Goal: Transaction & Acquisition: Download file/media

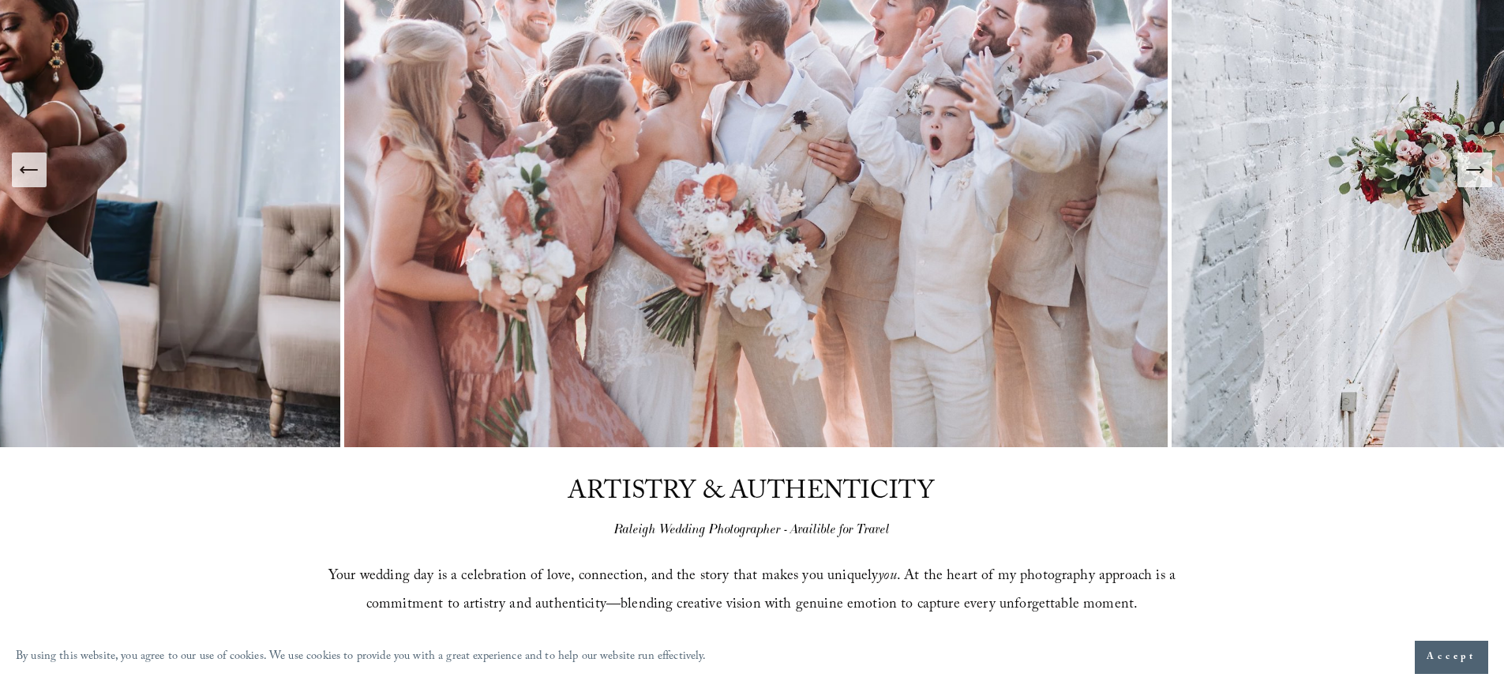
scroll to position [316, 0]
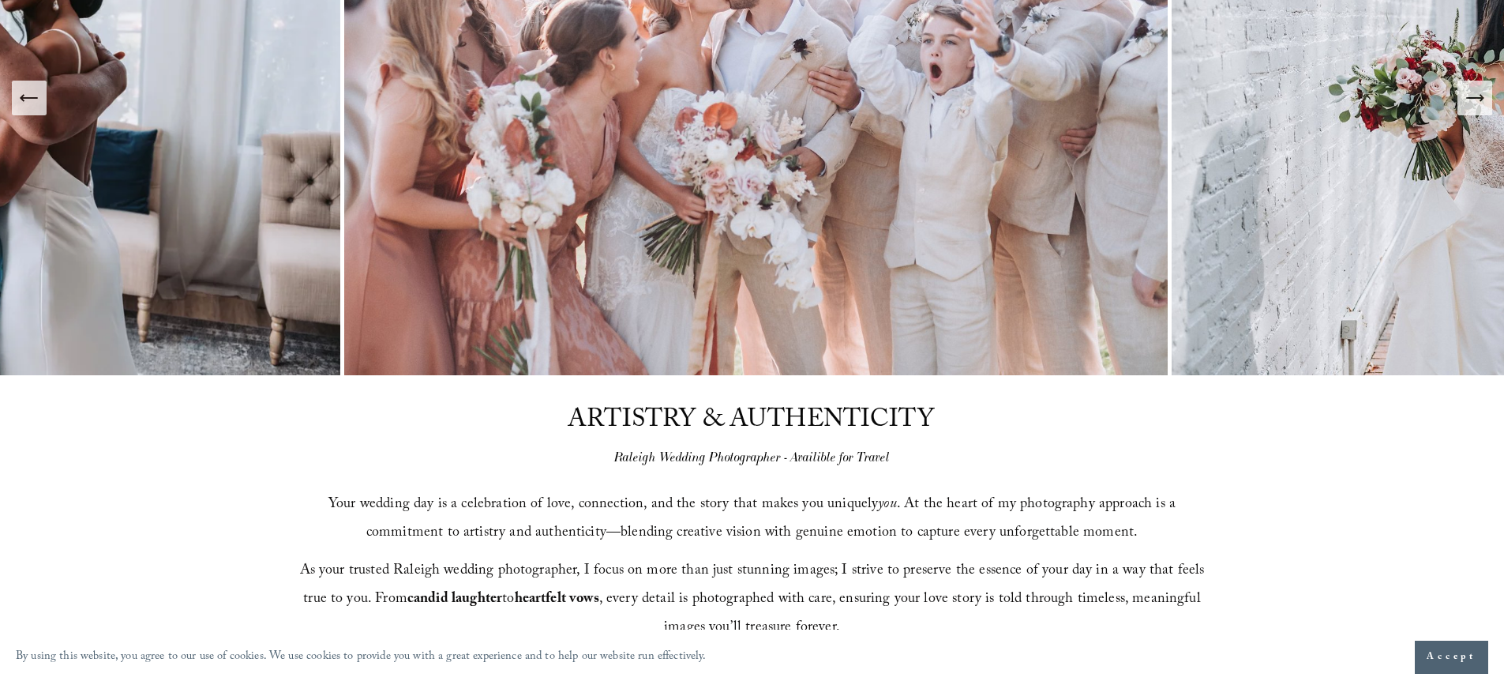
click at [1465, 655] on span "Accept" at bounding box center [1452, 657] width 50 height 16
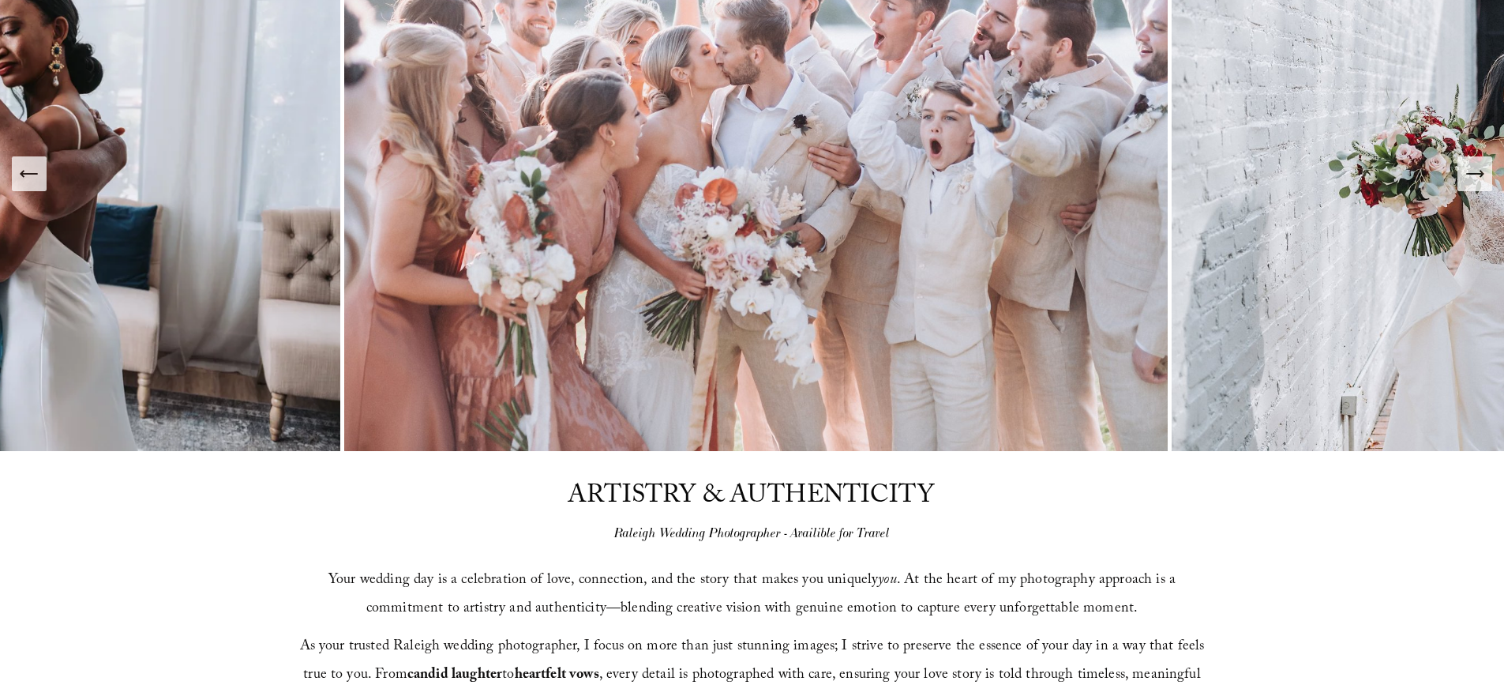
scroll to position [0, 0]
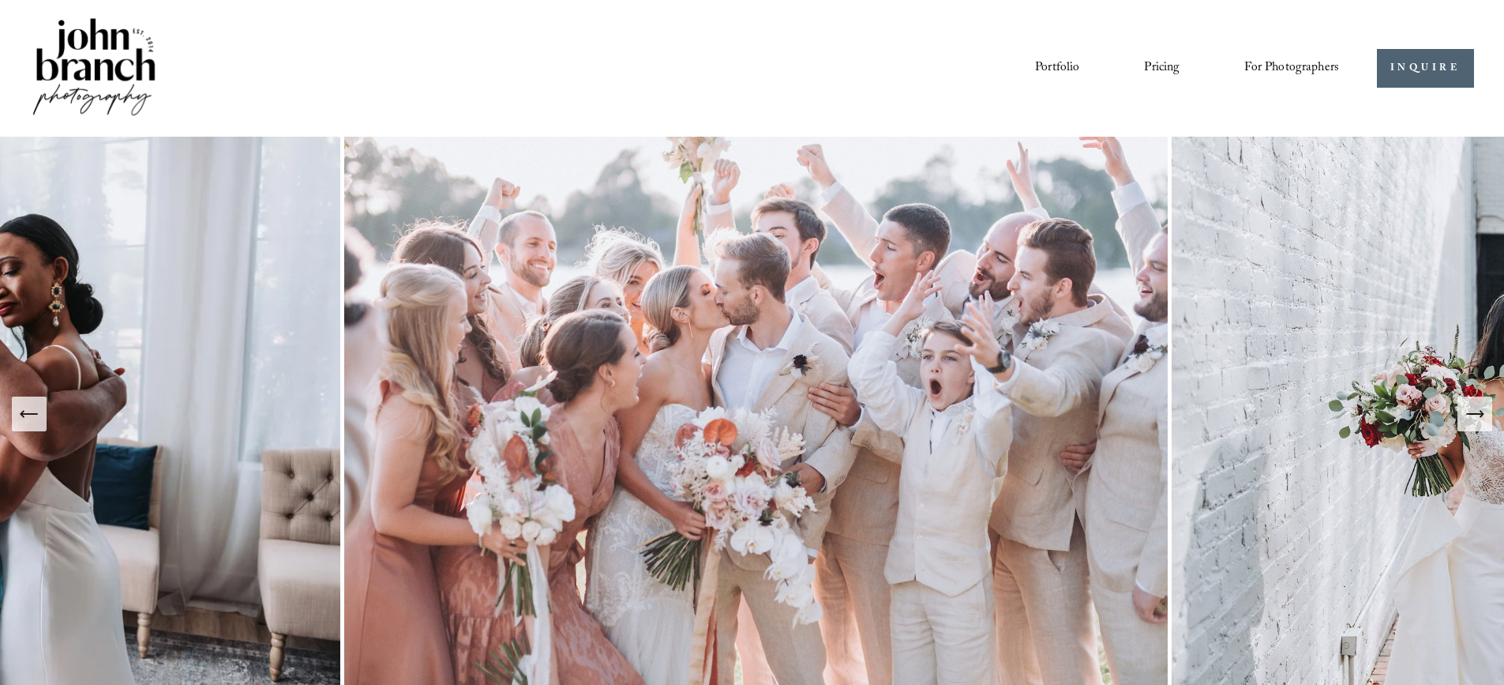
click at [1309, 69] on span "For Photographers" at bounding box center [1292, 68] width 95 height 24
click at [0, 0] on span "Presets" at bounding box center [0, 0] width 0 height 0
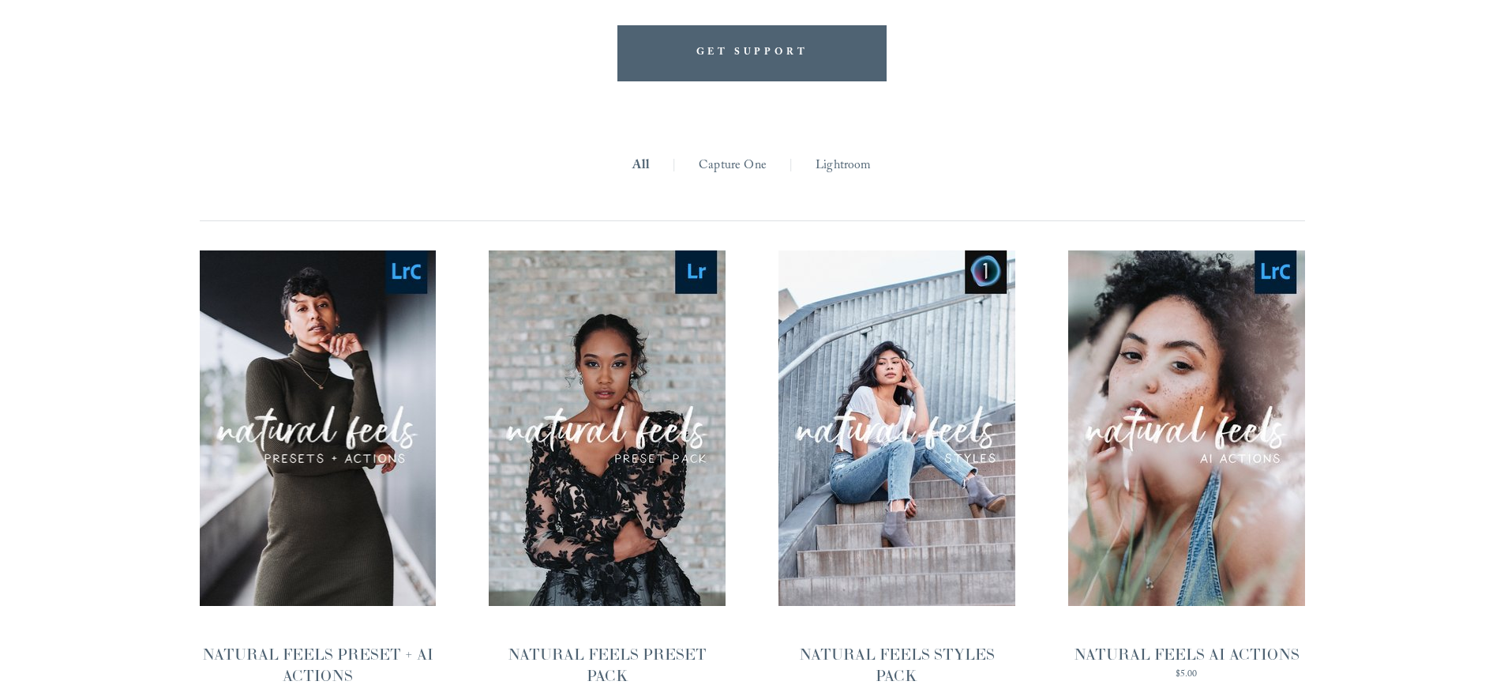
scroll to position [1579, 0]
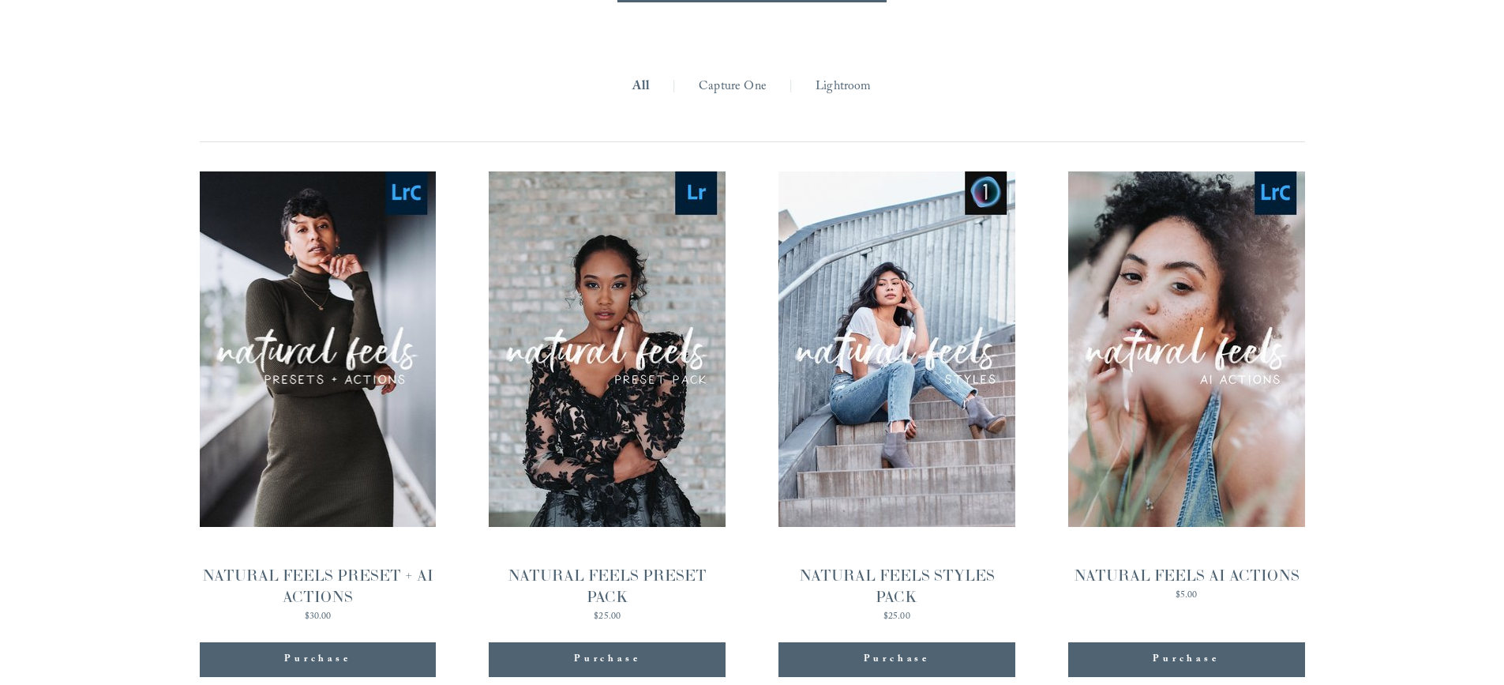
click at [853, 81] on link "Lightroom" at bounding box center [843, 87] width 55 height 24
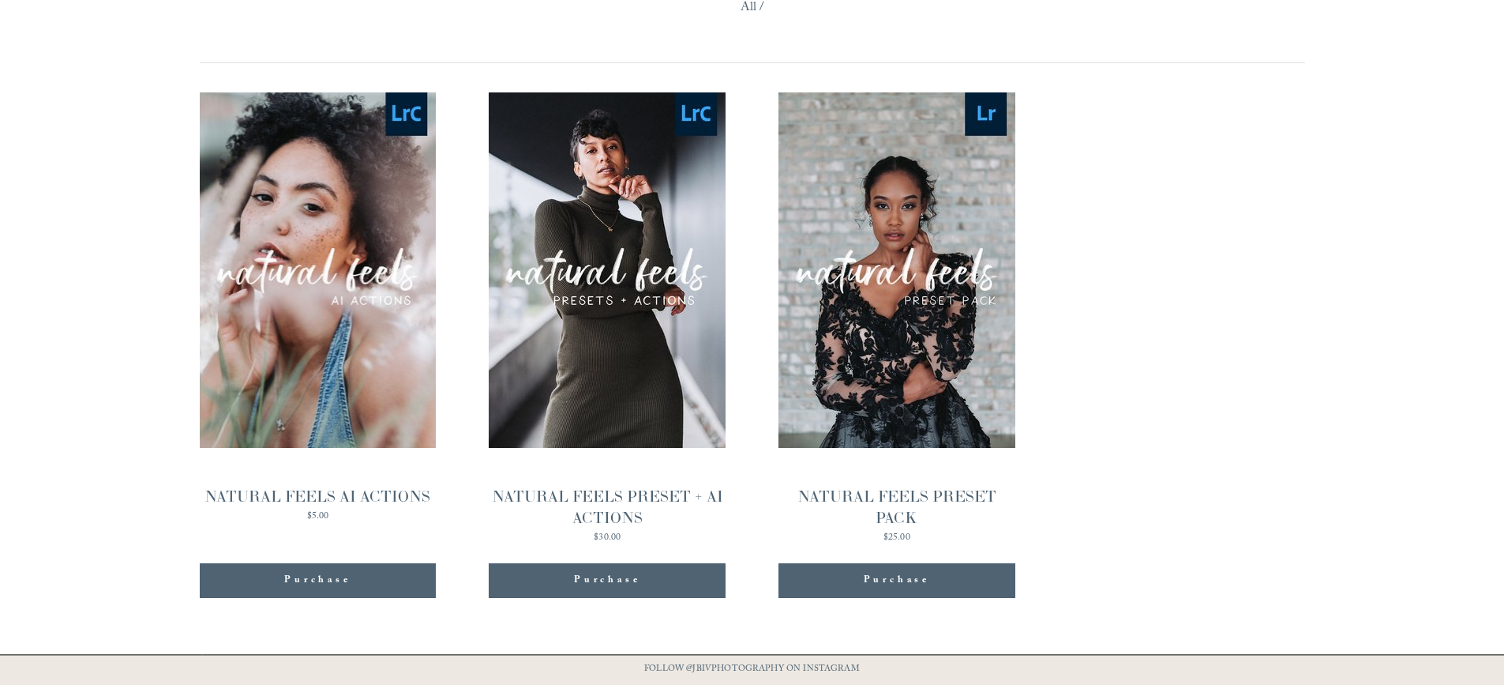
scroll to position [1737, 0]
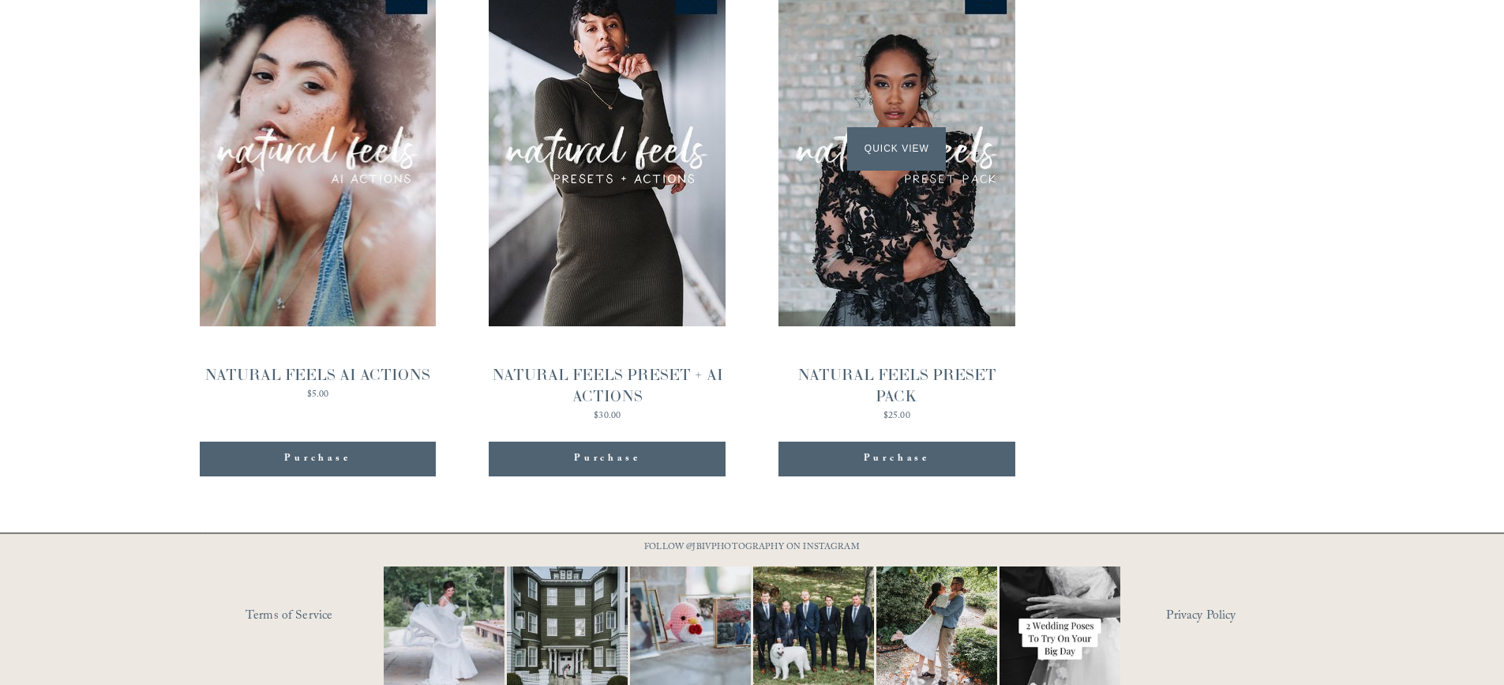
click at [929, 245] on div "Quick View" at bounding box center [897, 148] width 237 height 355
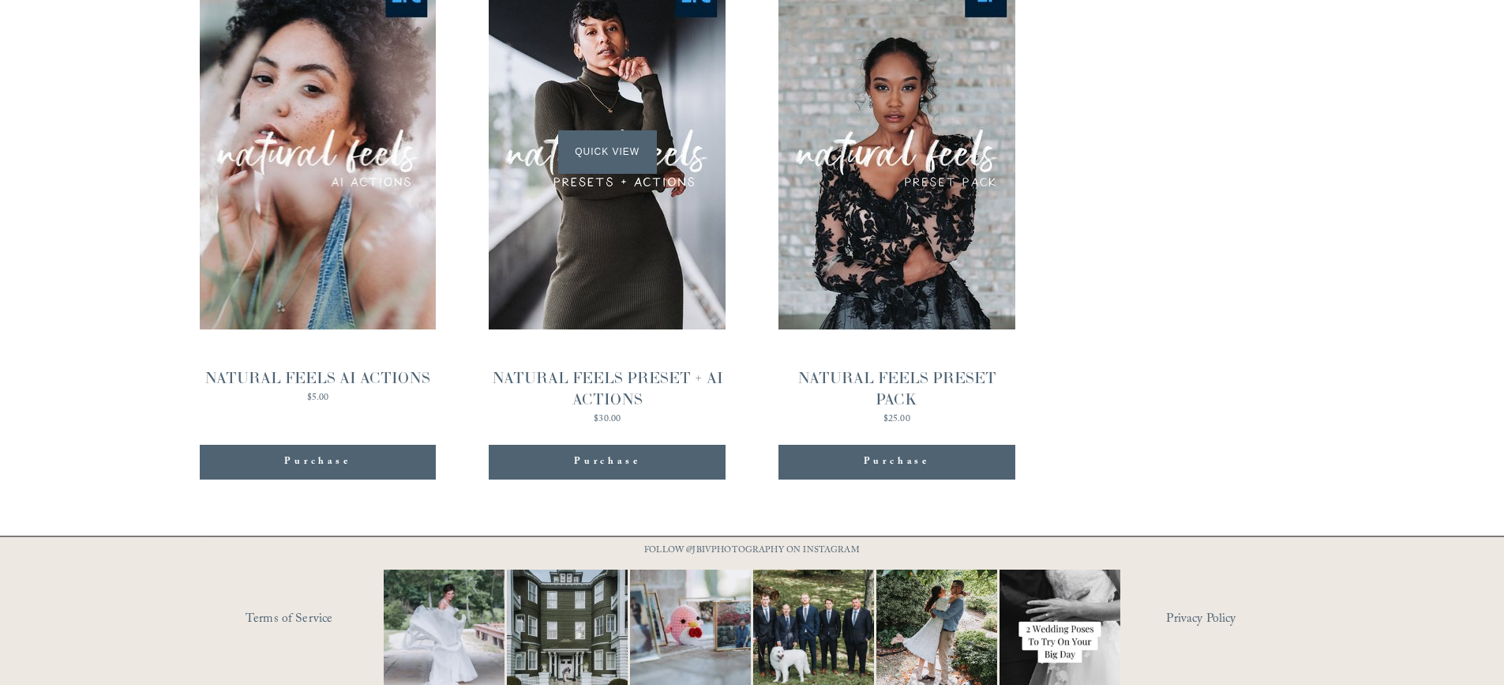
click at [670, 217] on div "Quick View" at bounding box center [607, 151] width 237 height 355
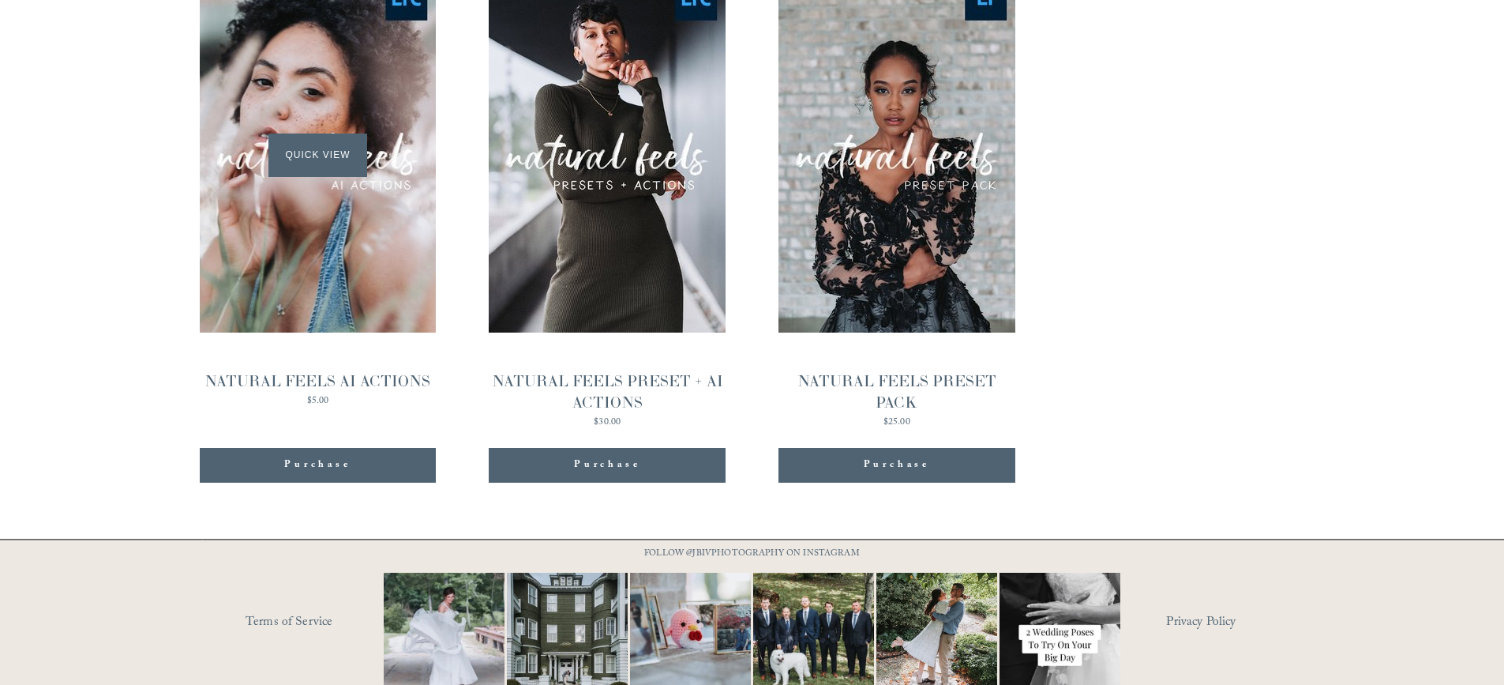
click at [298, 201] on div "Quick View" at bounding box center [318, 154] width 237 height 355
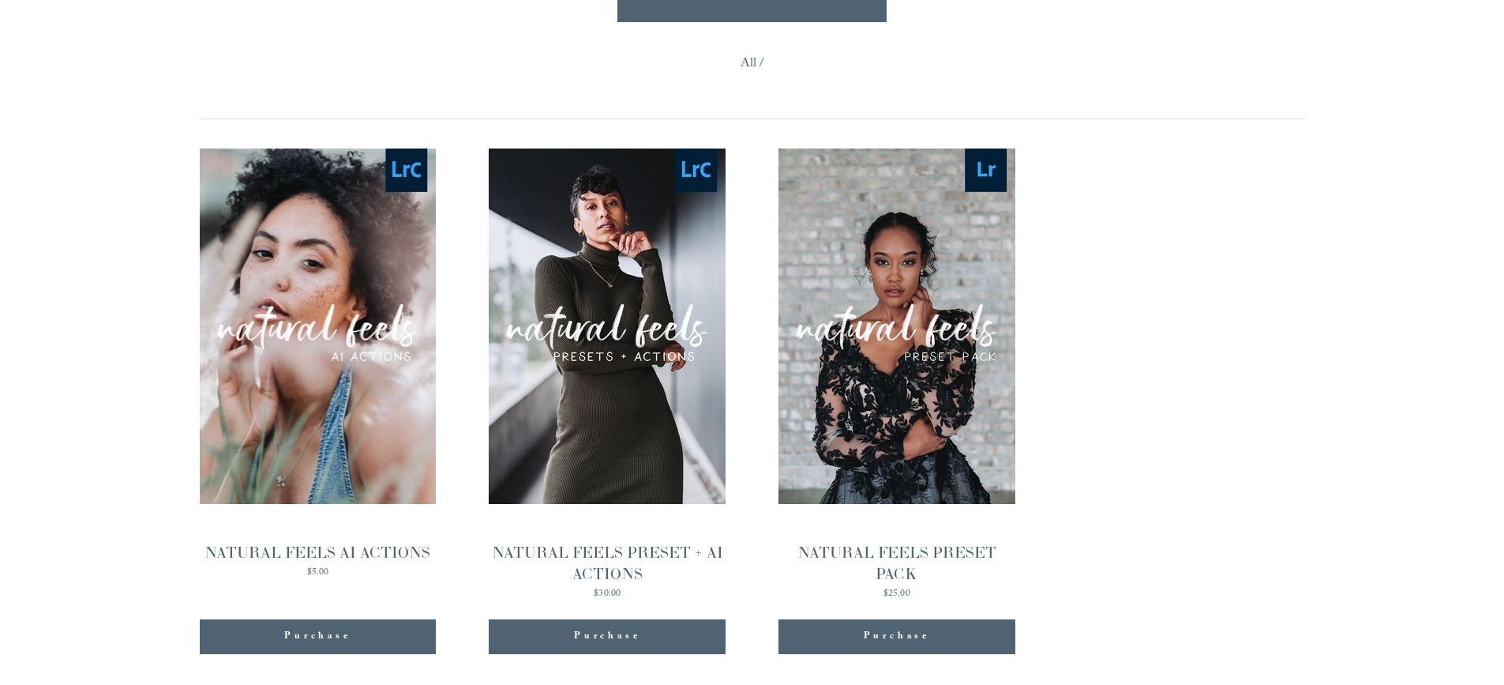
scroll to position [1658, 0]
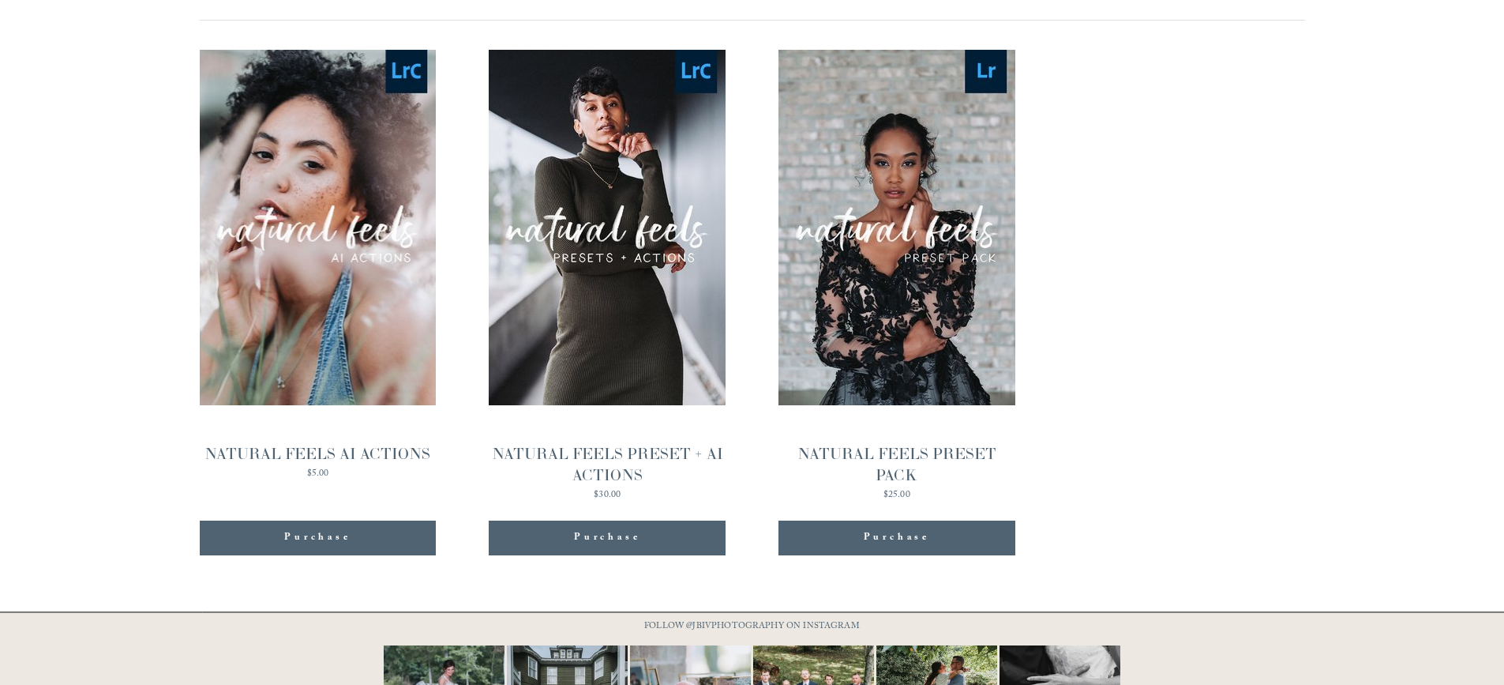
click at [610, 535] on span "Purchase" at bounding box center [607, 538] width 66 height 16
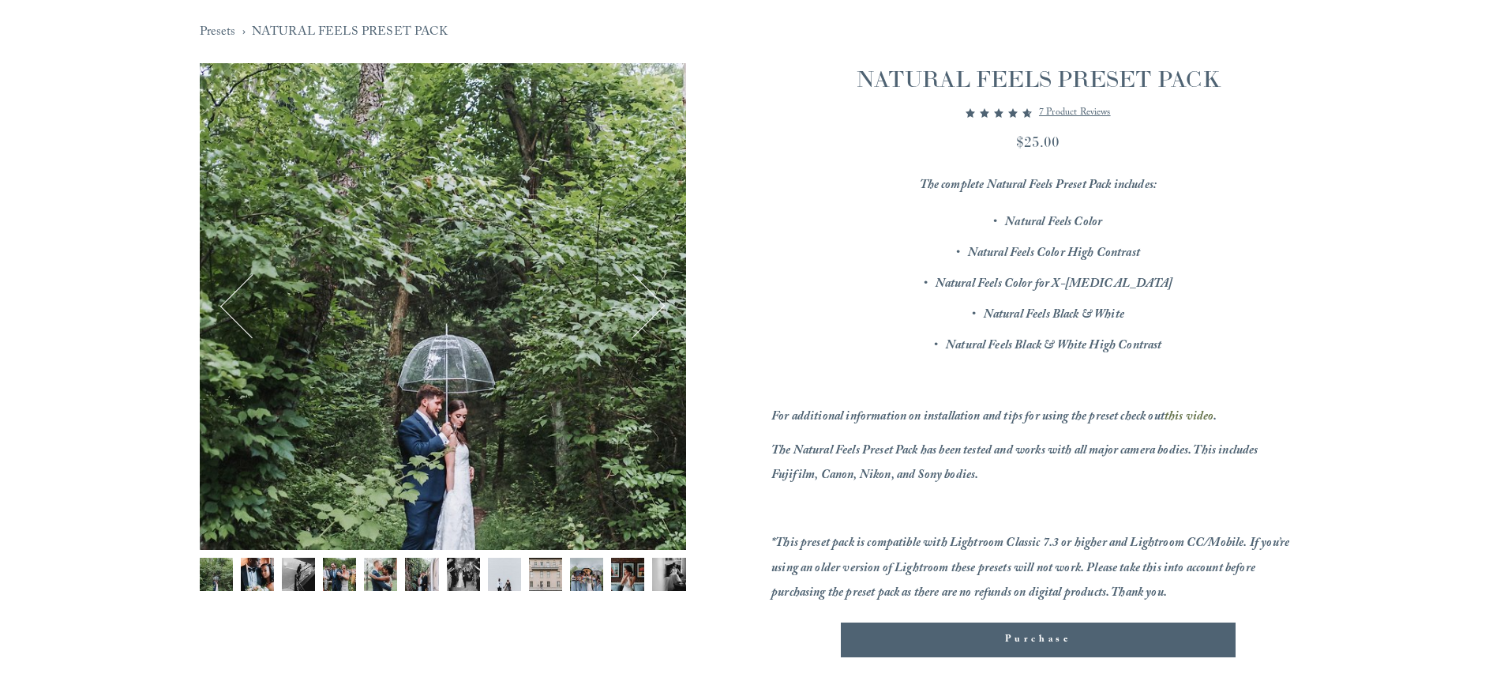
scroll to position [158, 0]
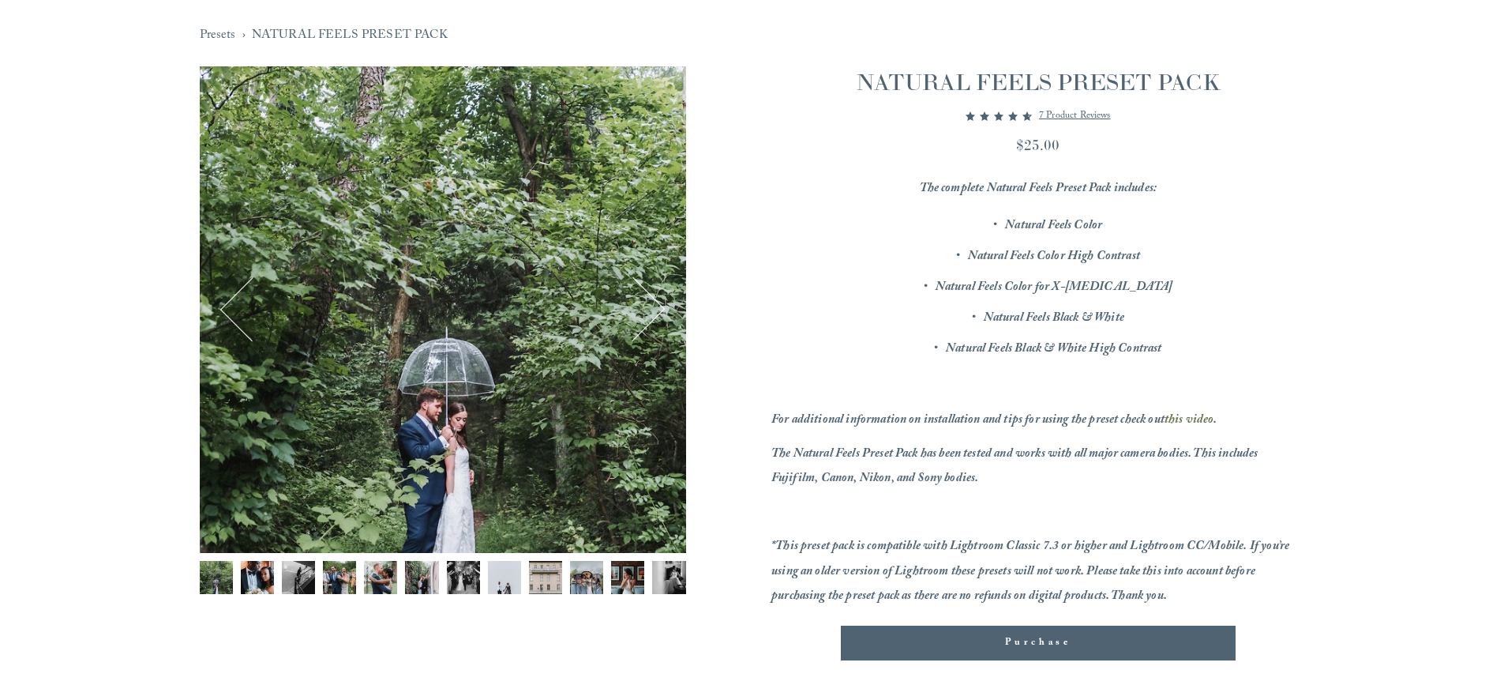
click at [651, 315] on button "Next" at bounding box center [633, 309] width 61 height 61
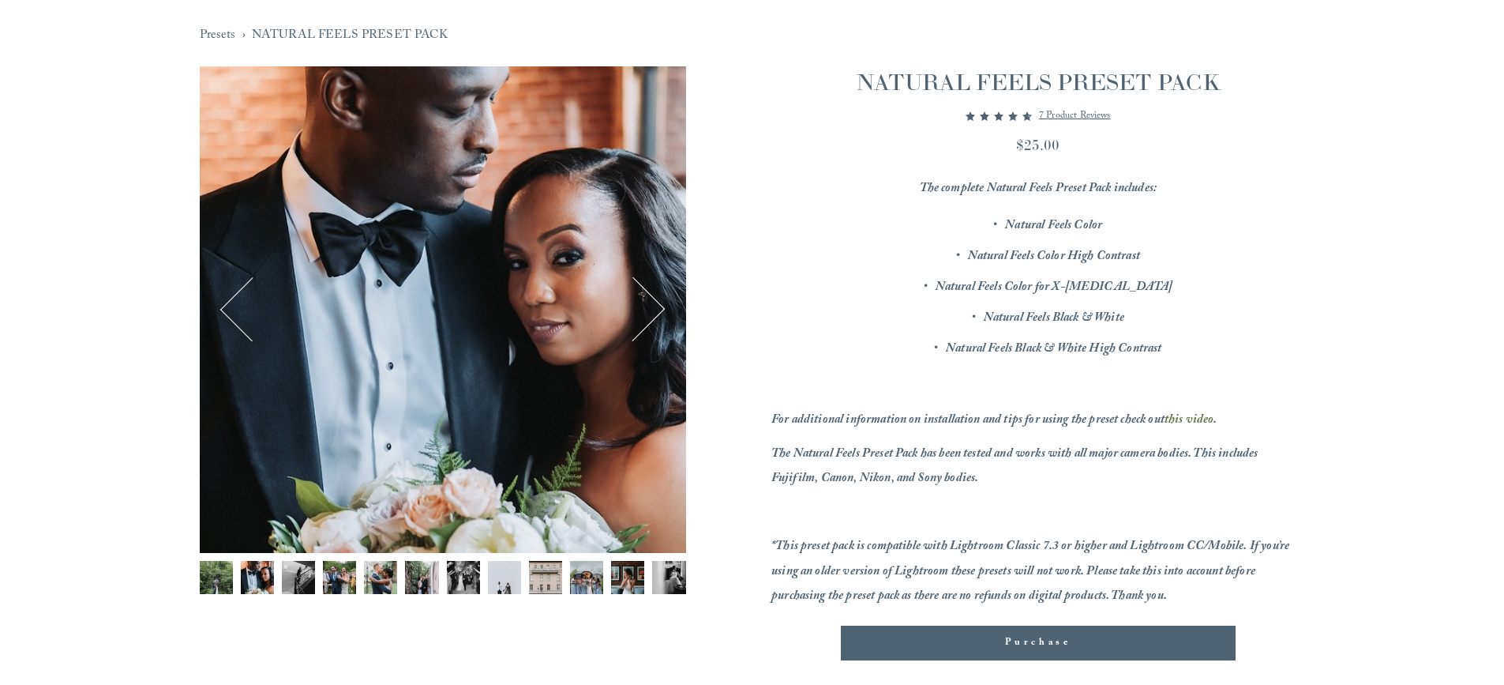
click at [651, 315] on button "Next" at bounding box center [633, 309] width 61 height 61
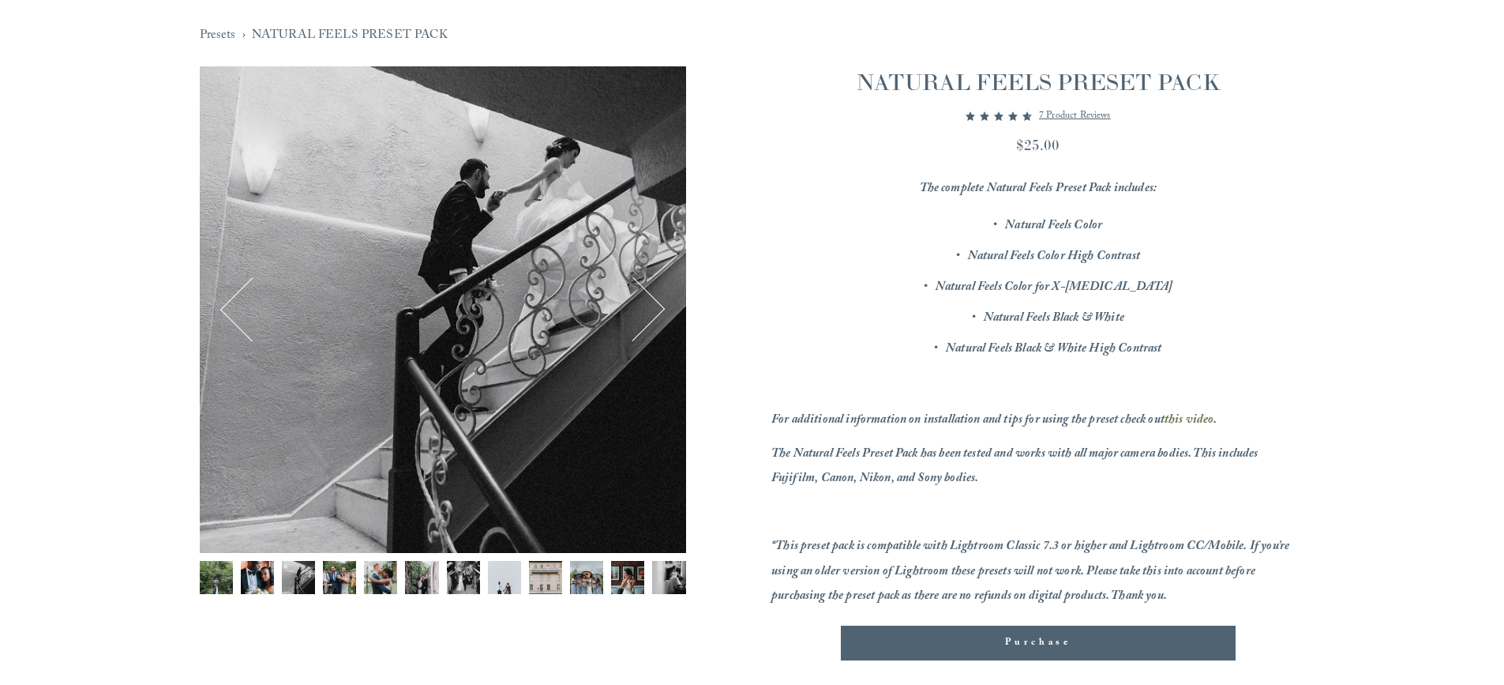
click at [651, 315] on button "Next" at bounding box center [633, 309] width 61 height 61
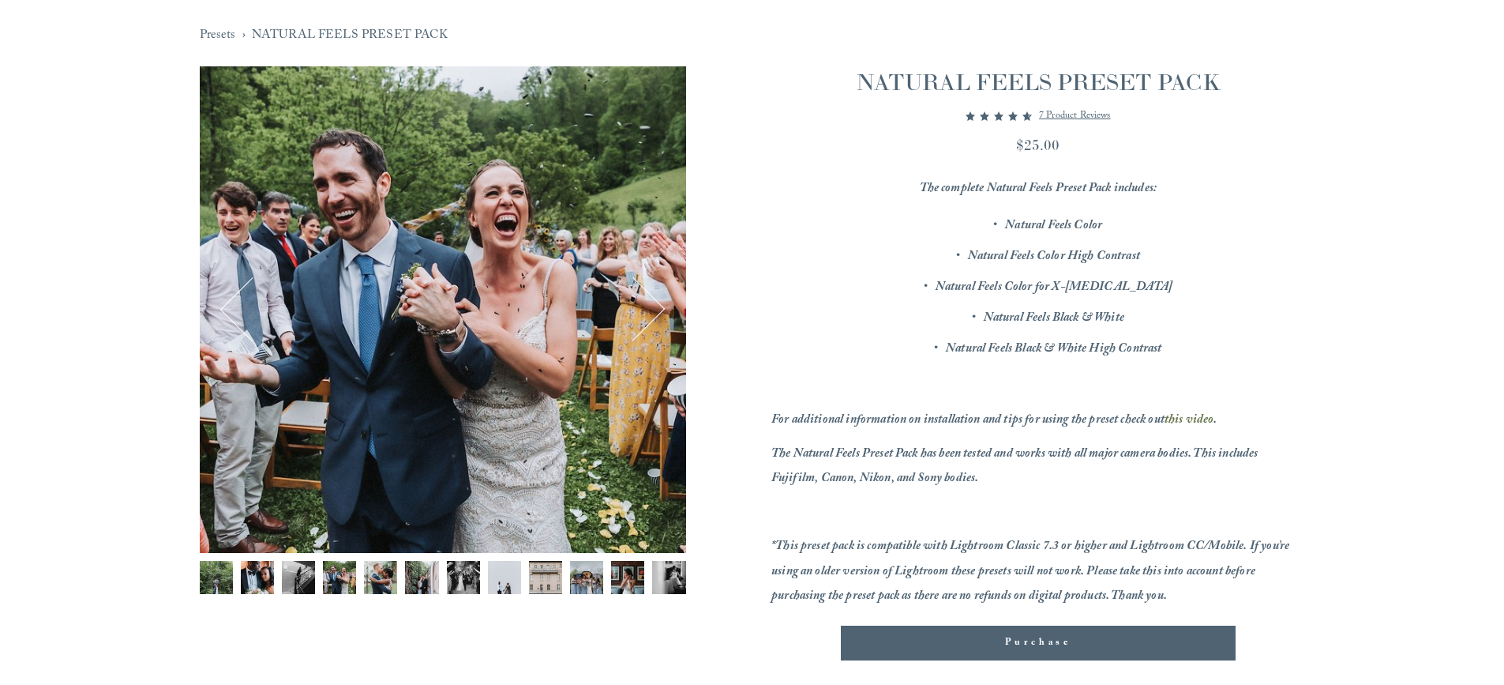
click at [651, 315] on button "Next" at bounding box center [633, 309] width 61 height 61
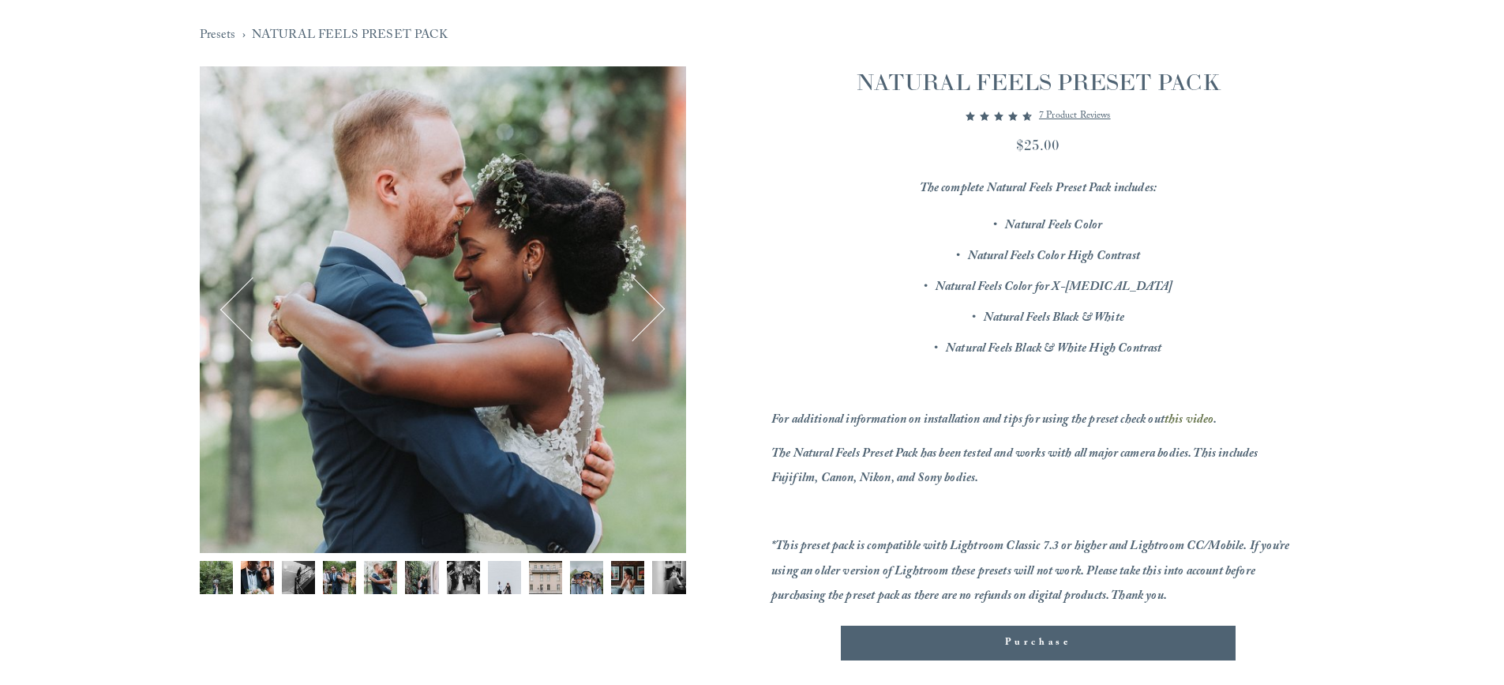
click at [651, 315] on button "Next" at bounding box center [633, 309] width 61 height 61
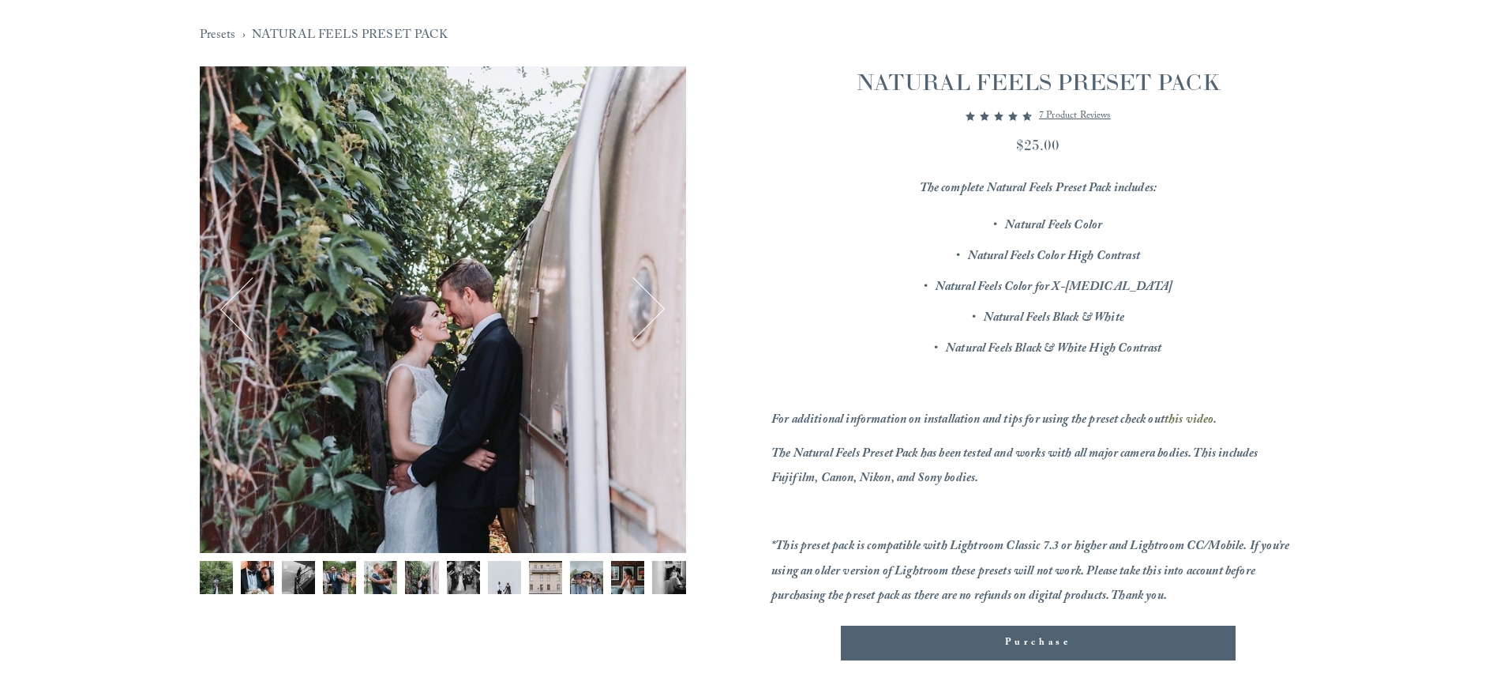
click at [651, 315] on button "Next" at bounding box center [633, 309] width 61 height 61
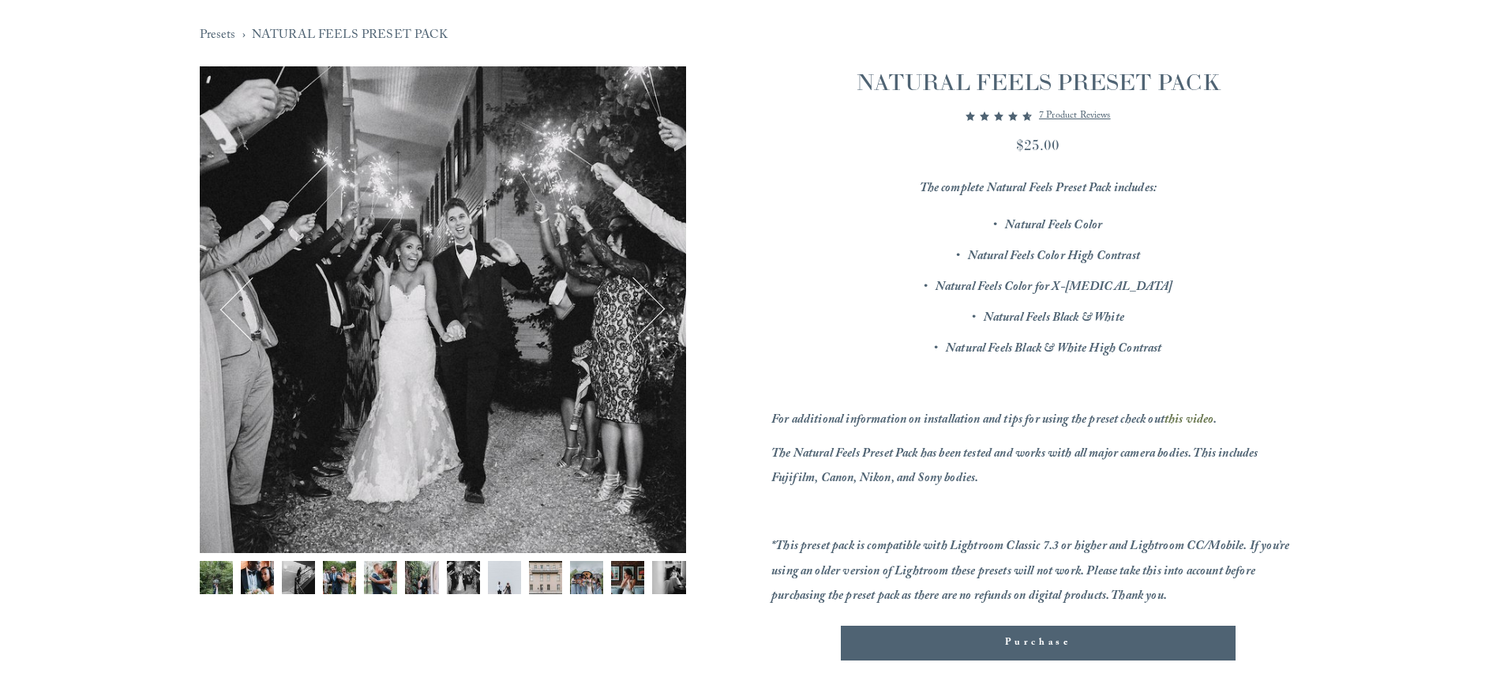
click at [651, 315] on button "Next" at bounding box center [633, 309] width 61 height 61
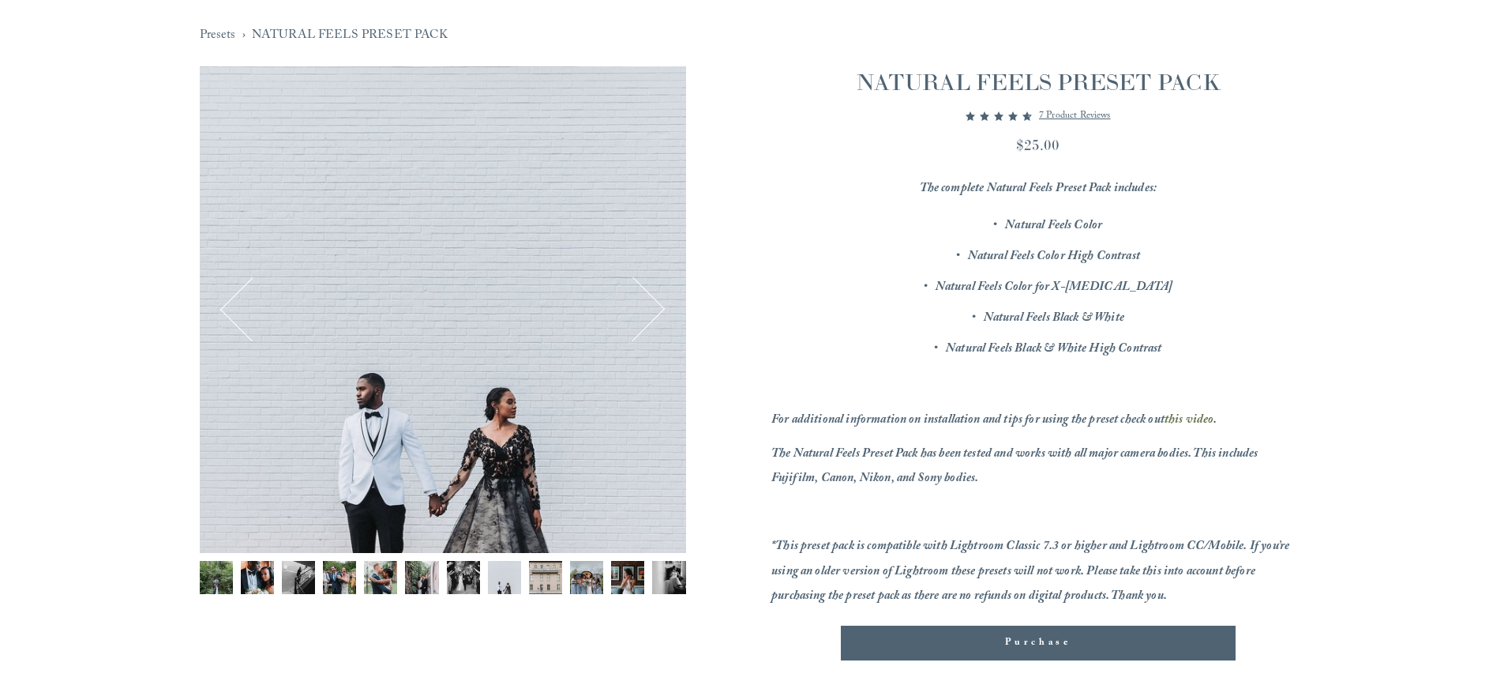
click at [651, 315] on button "Next" at bounding box center [633, 309] width 61 height 61
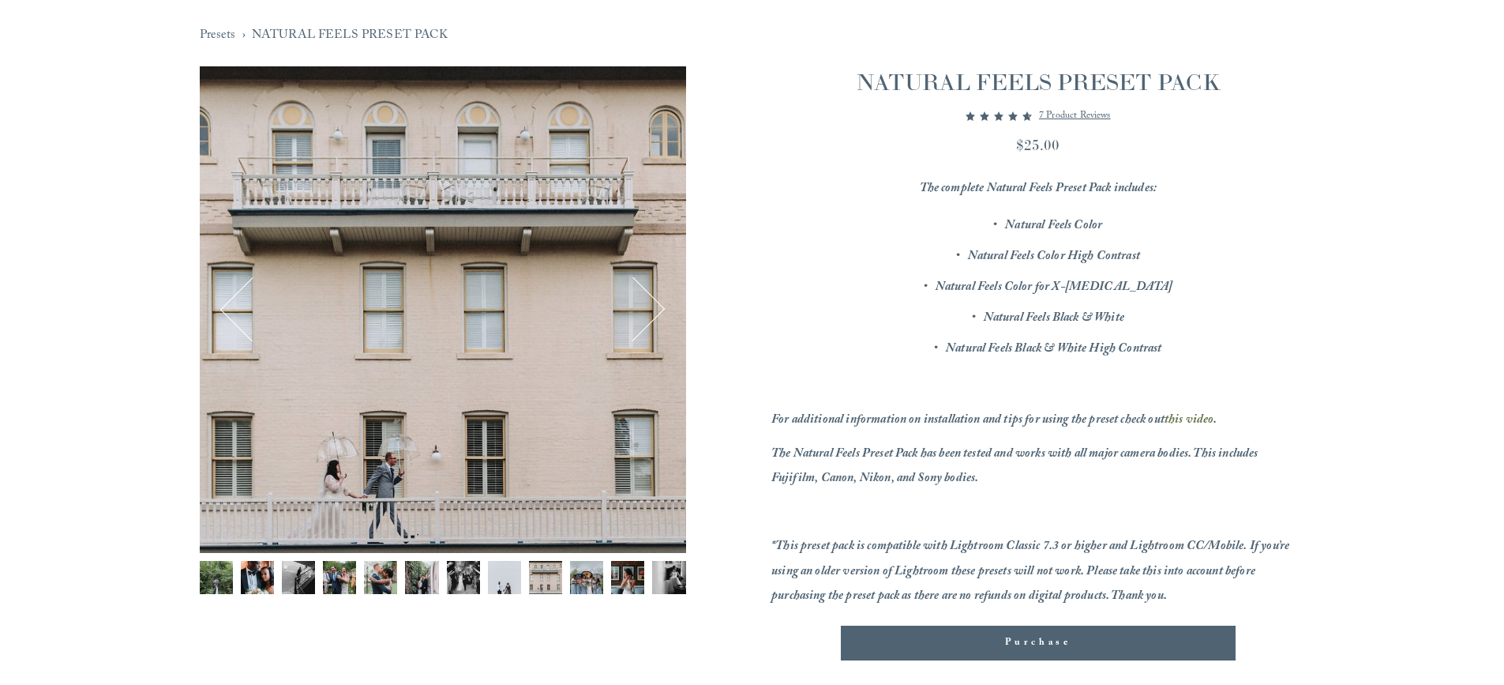
click at [651, 315] on button "Next" at bounding box center [633, 309] width 61 height 61
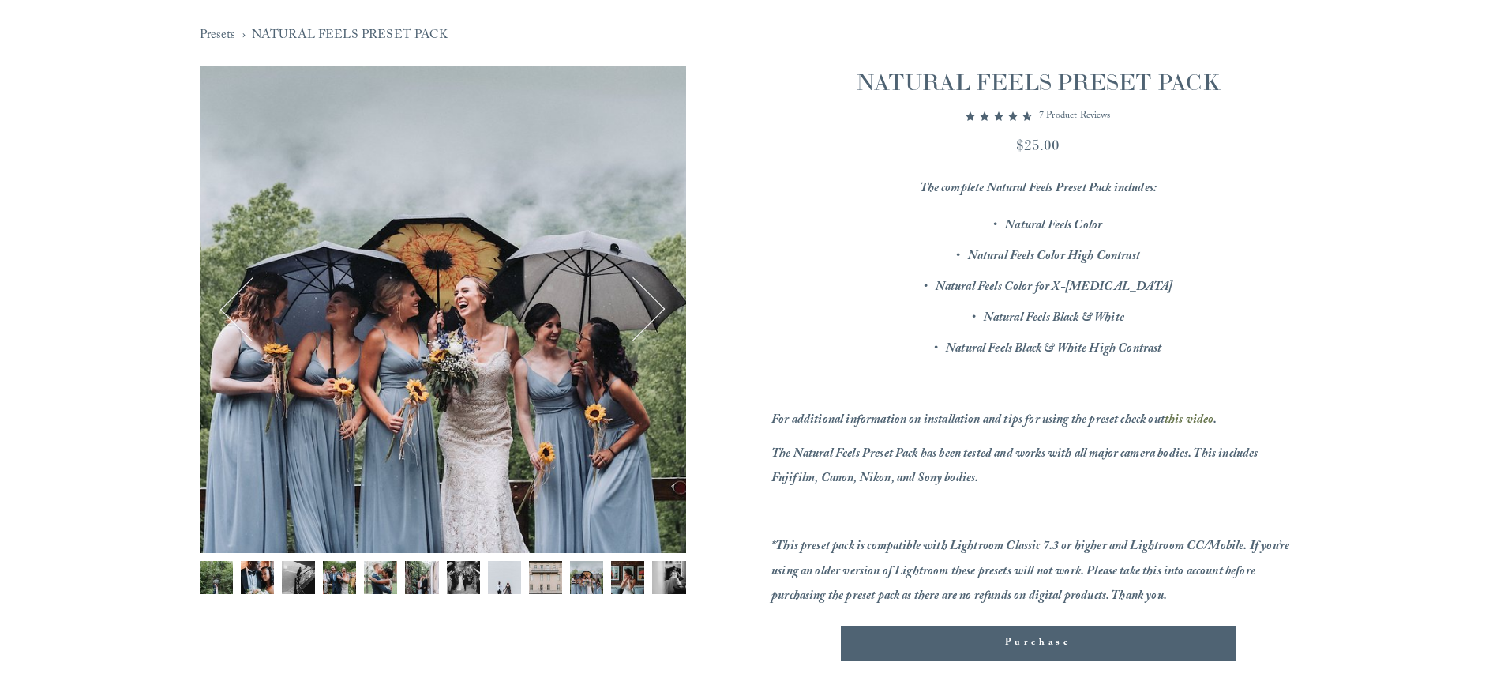
click at [1076, 117] on p "7 product reviews" at bounding box center [1075, 116] width 72 height 19
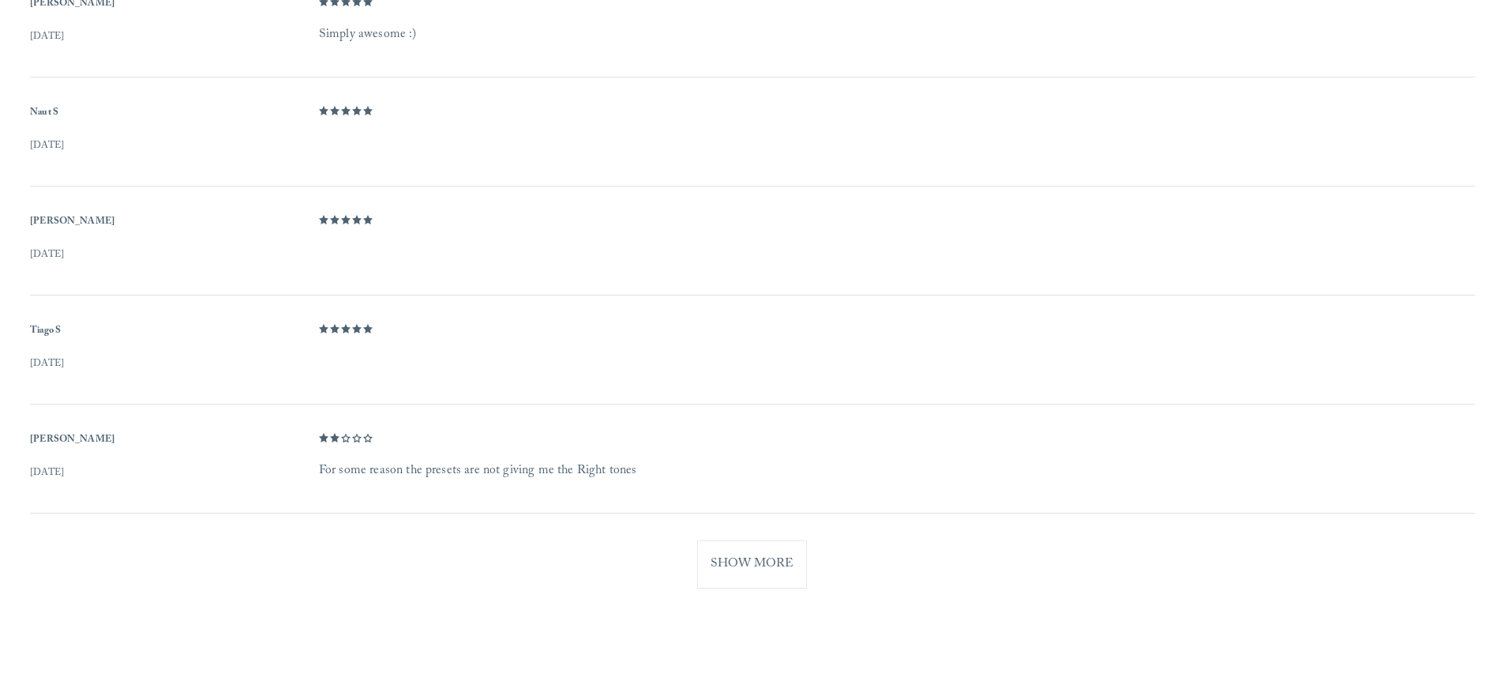
scroll to position [1301, 0]
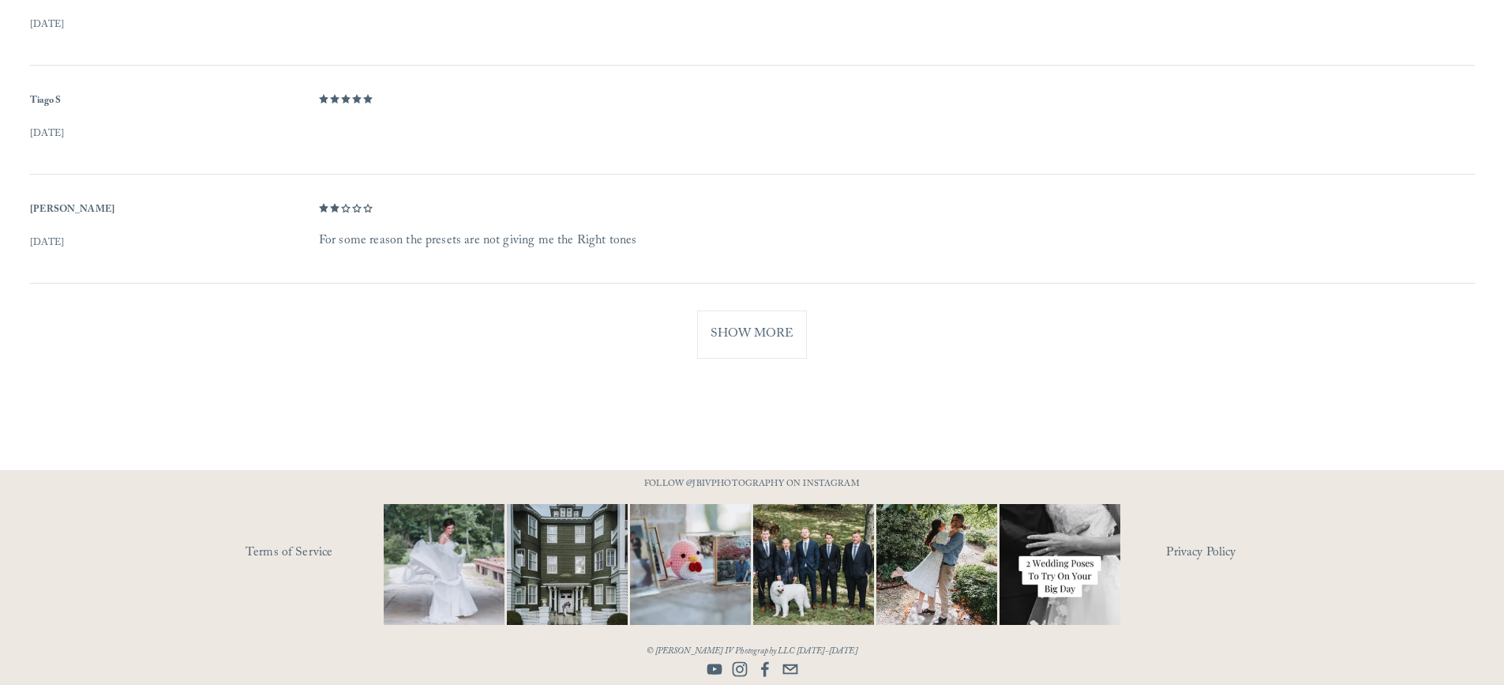
click at [734, 341] on button "Show More" at bounding box center [752, 334] width 110 height 48
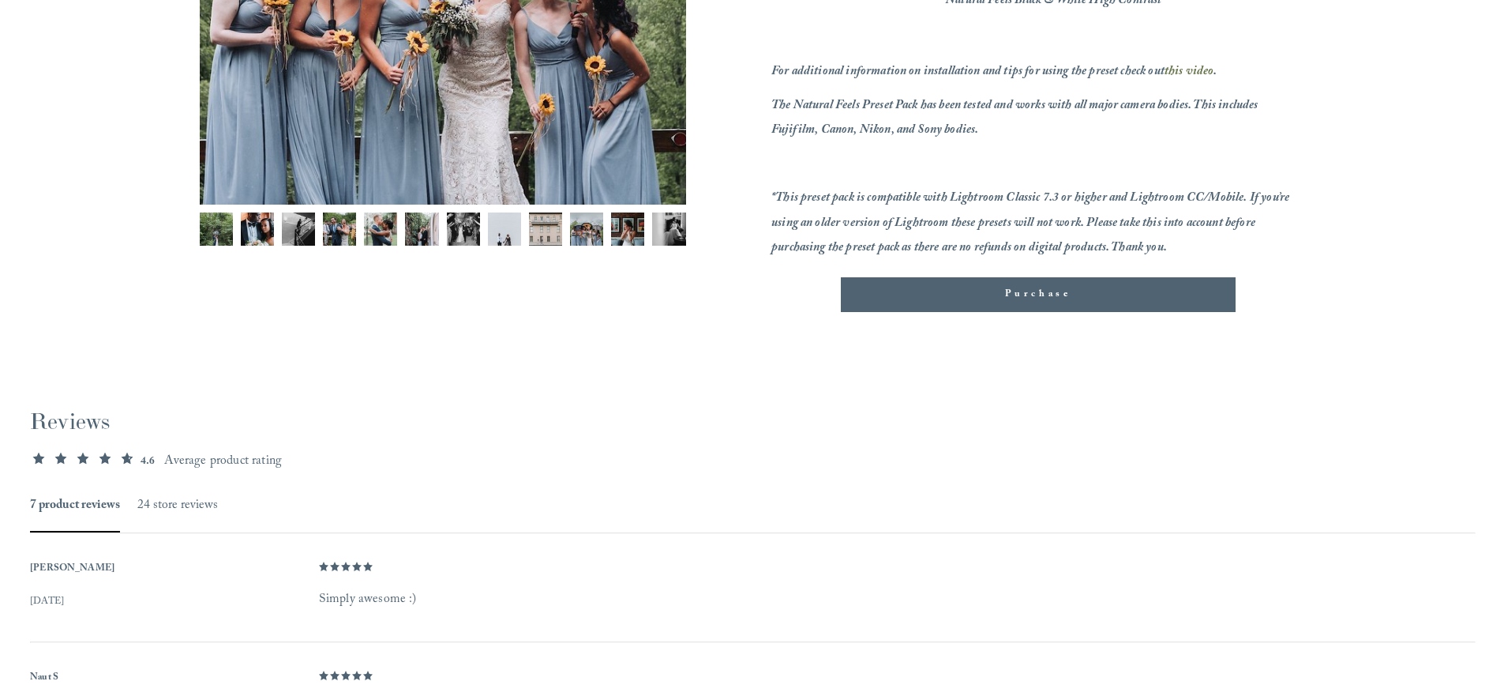
scroll to position [0, 0]
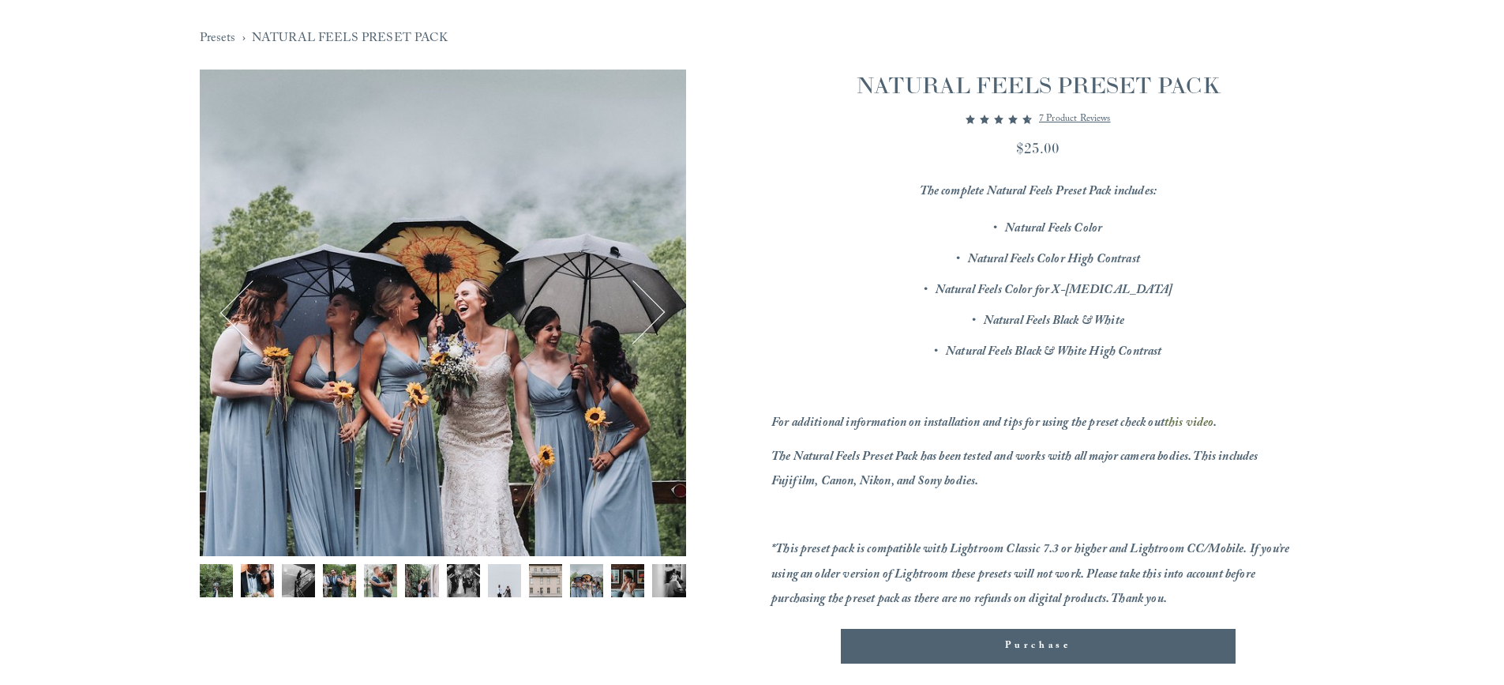
scroll to position [158, 0]
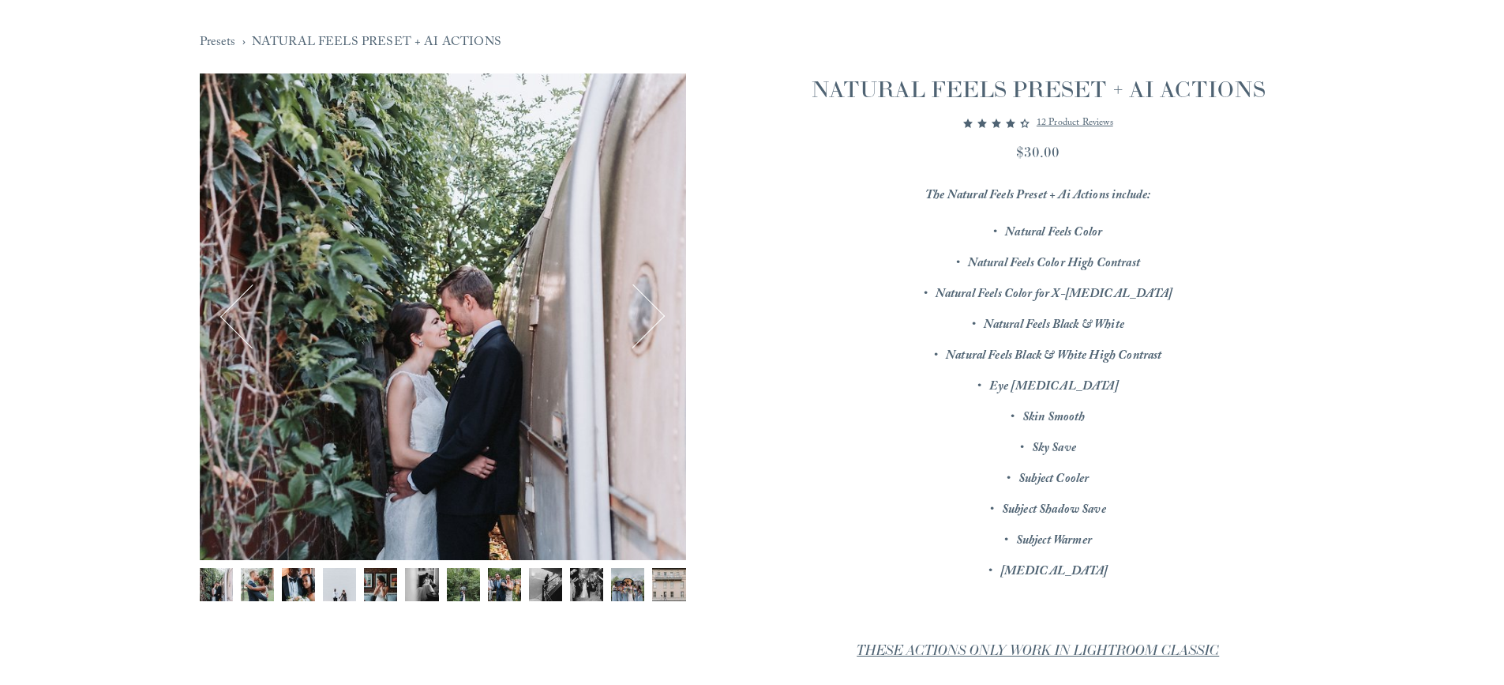
scroll to position [237, 0]
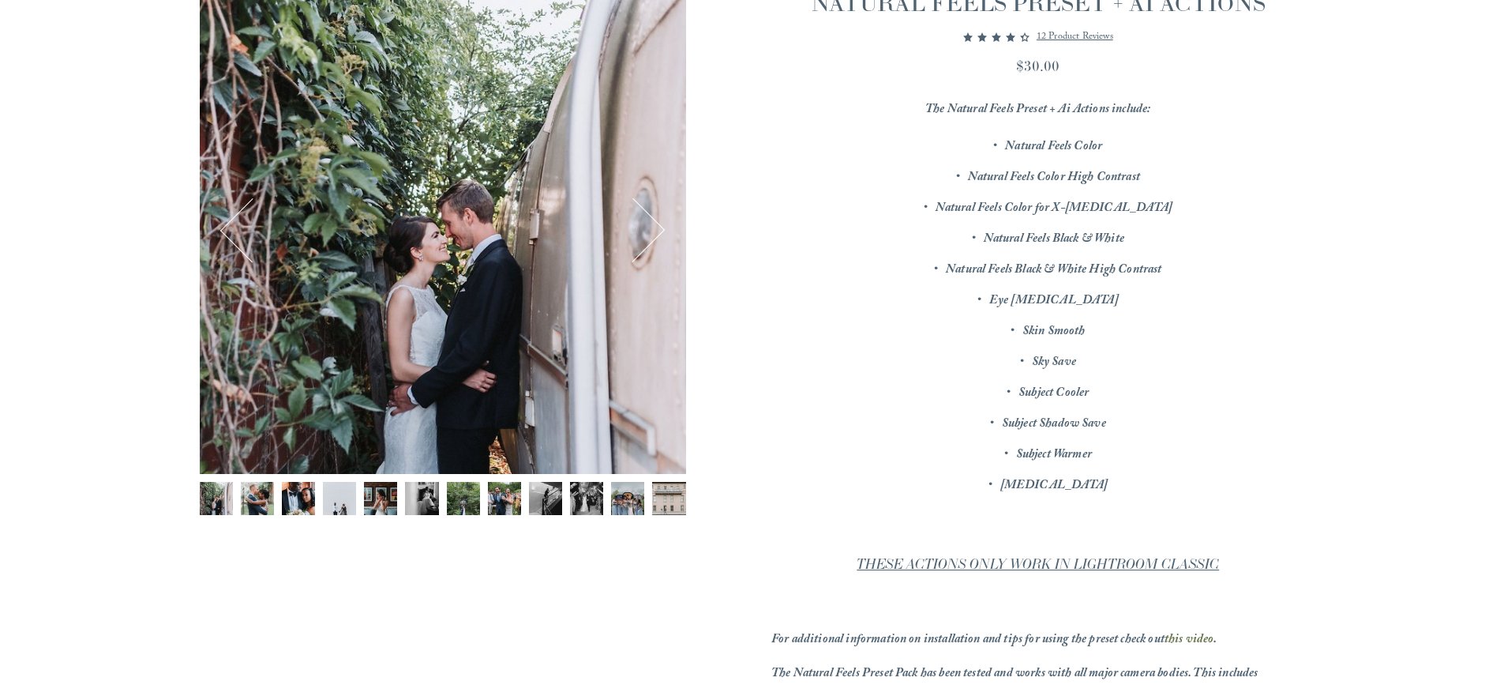
click at [639, 220] on button "Next" at bounding box center [633, 230] width 61 height 61
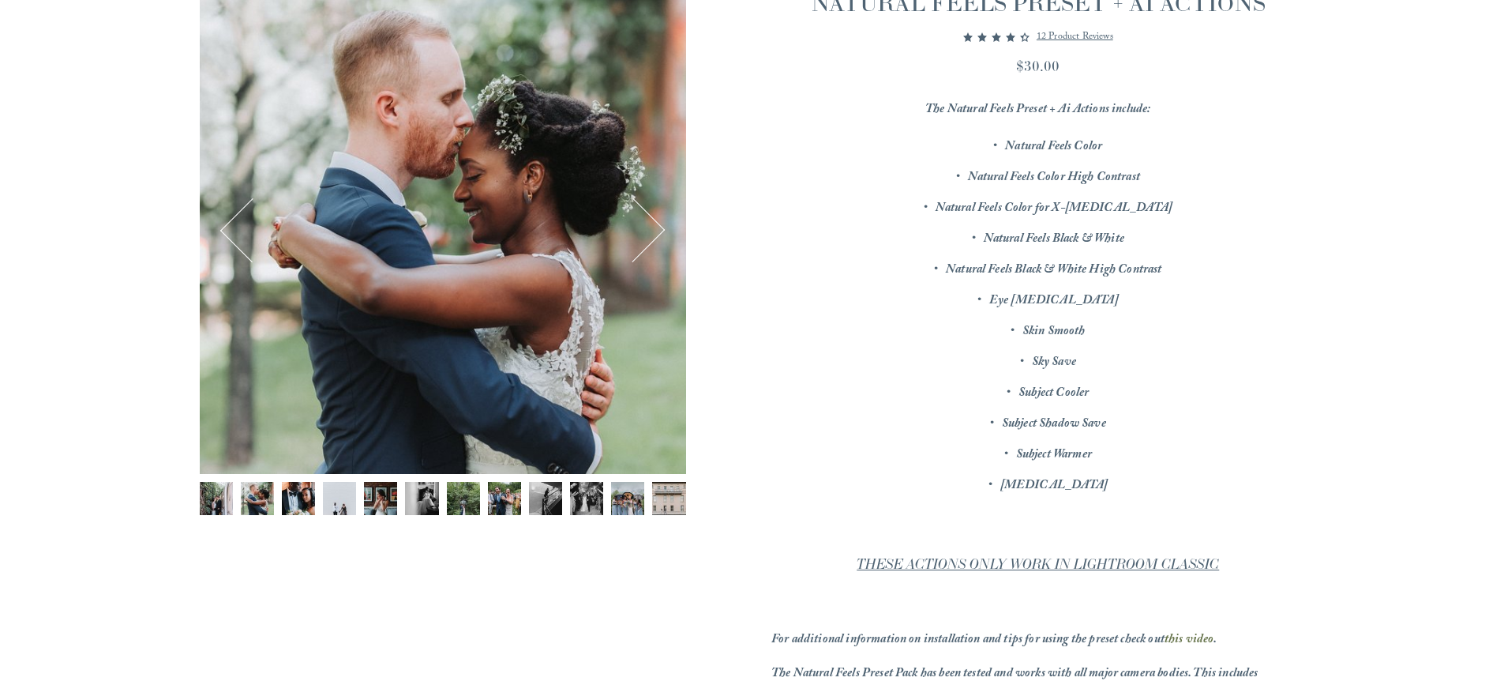
click at [639, 220] on button "Next" at bounding box center [633, 230] width 61 height 61
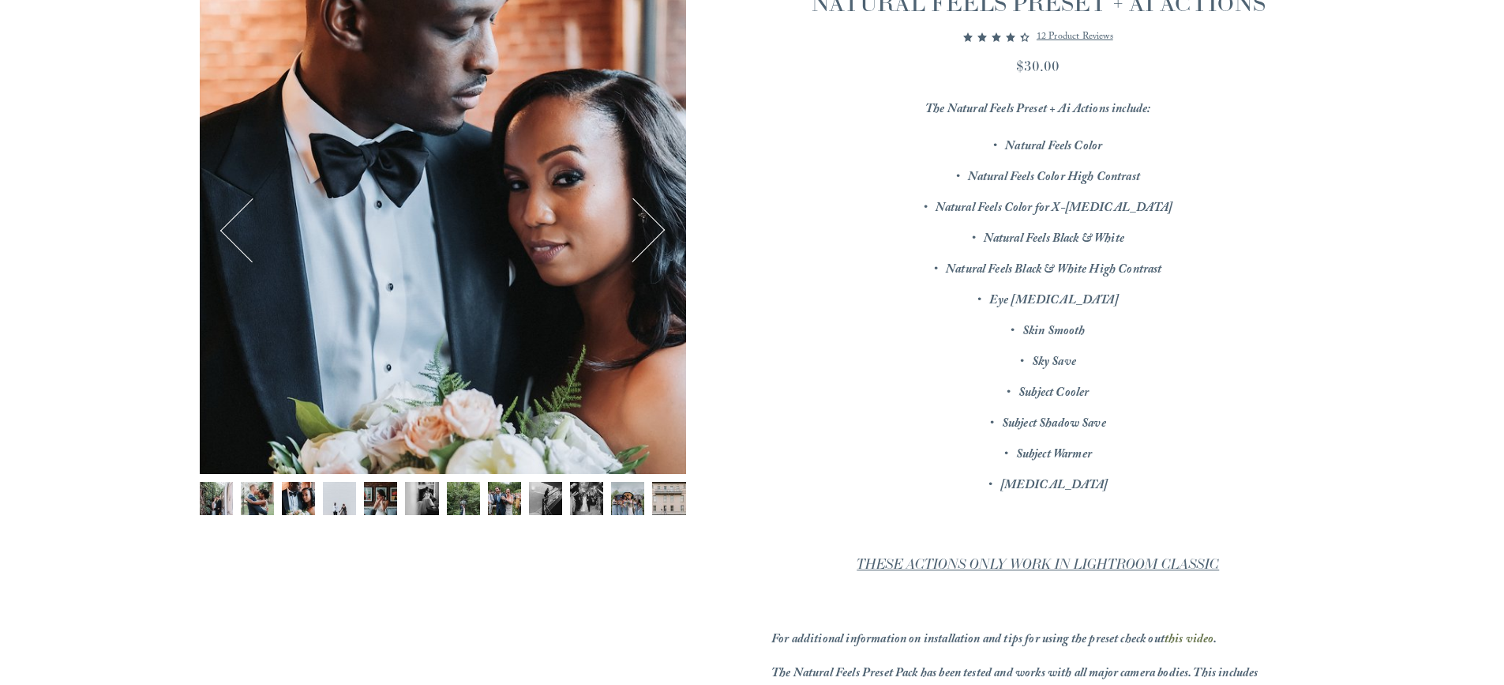
click at [639, 220] on button "Next" at bounding box center [633, 230] width 61 height 61
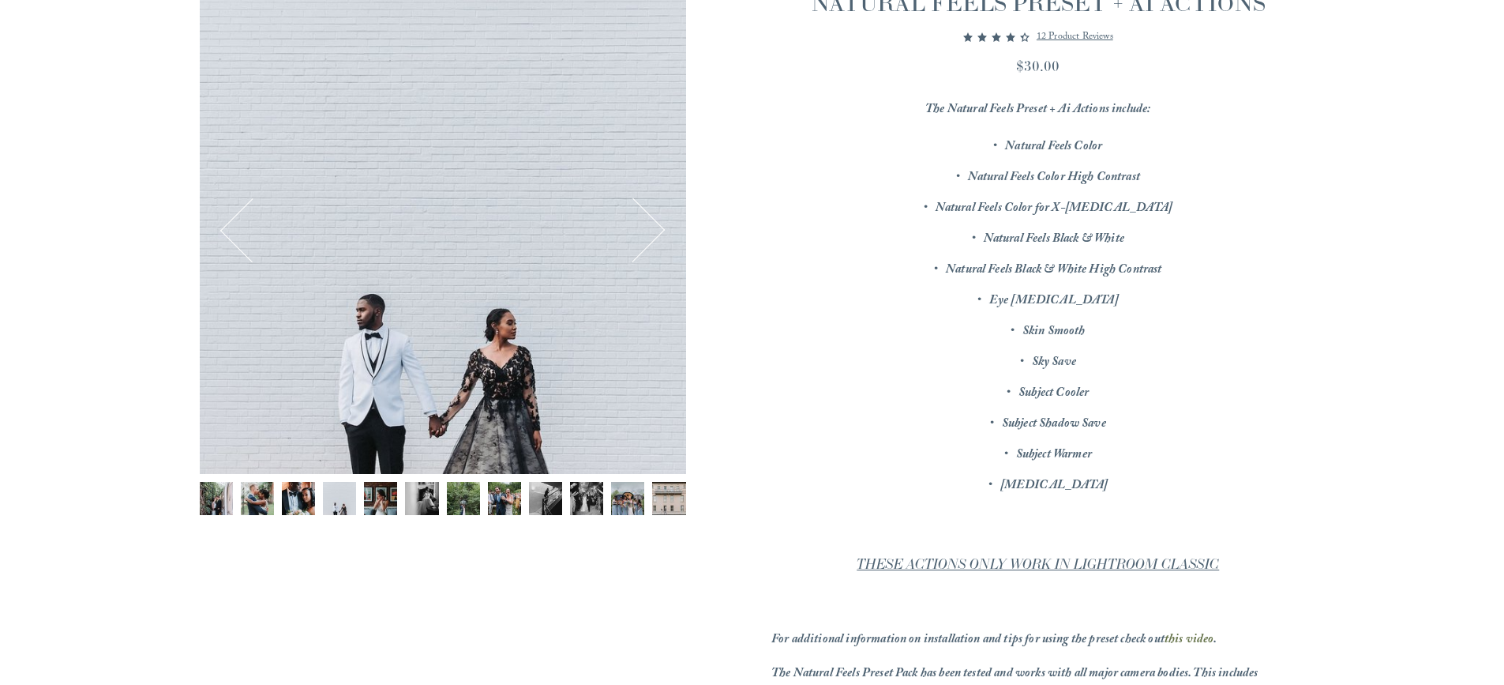
click at [639, 220] on button "Next" at bounding box center [633, 230] width 61 height 61
click at [646, 220] on button "Next" at bounding box center [633, 230] width 61 height 61
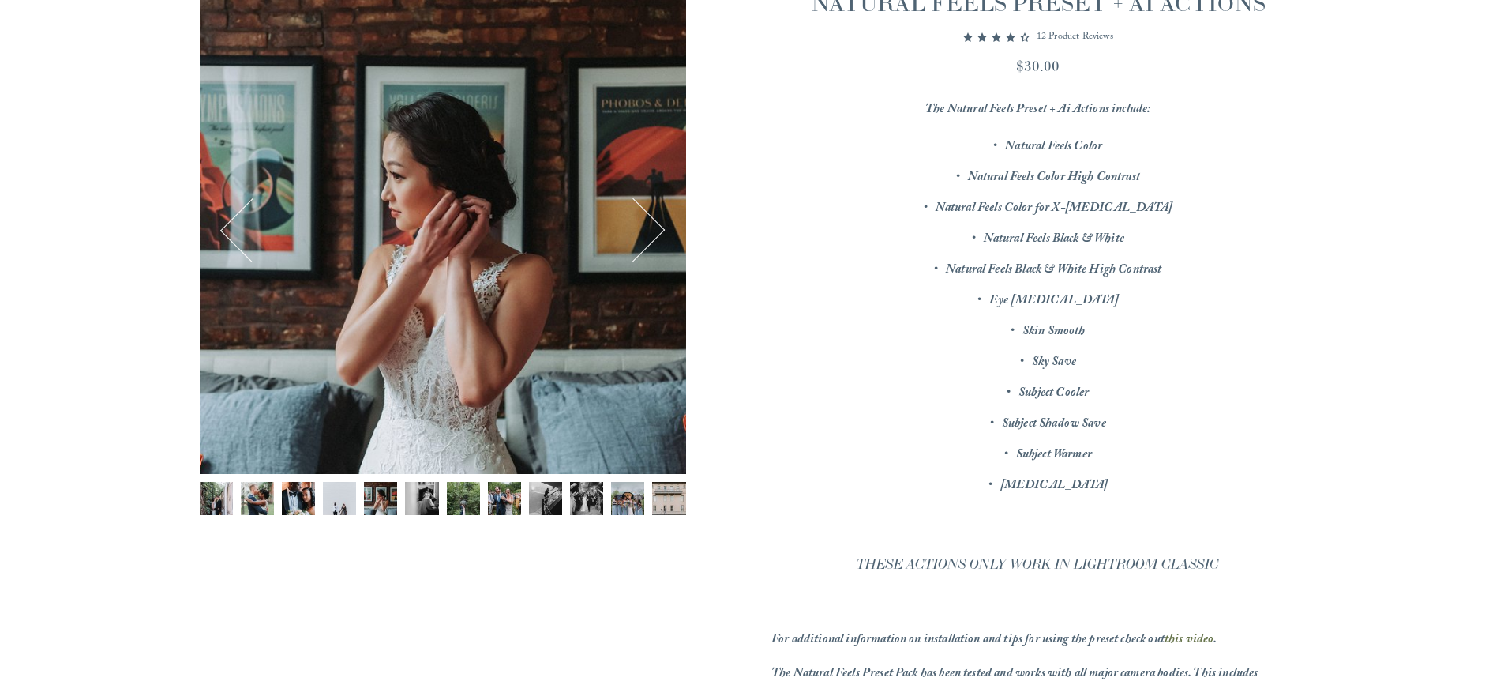
click at [646, 220] on button "Next" at bounding box center [633, 230] width 61 height 61
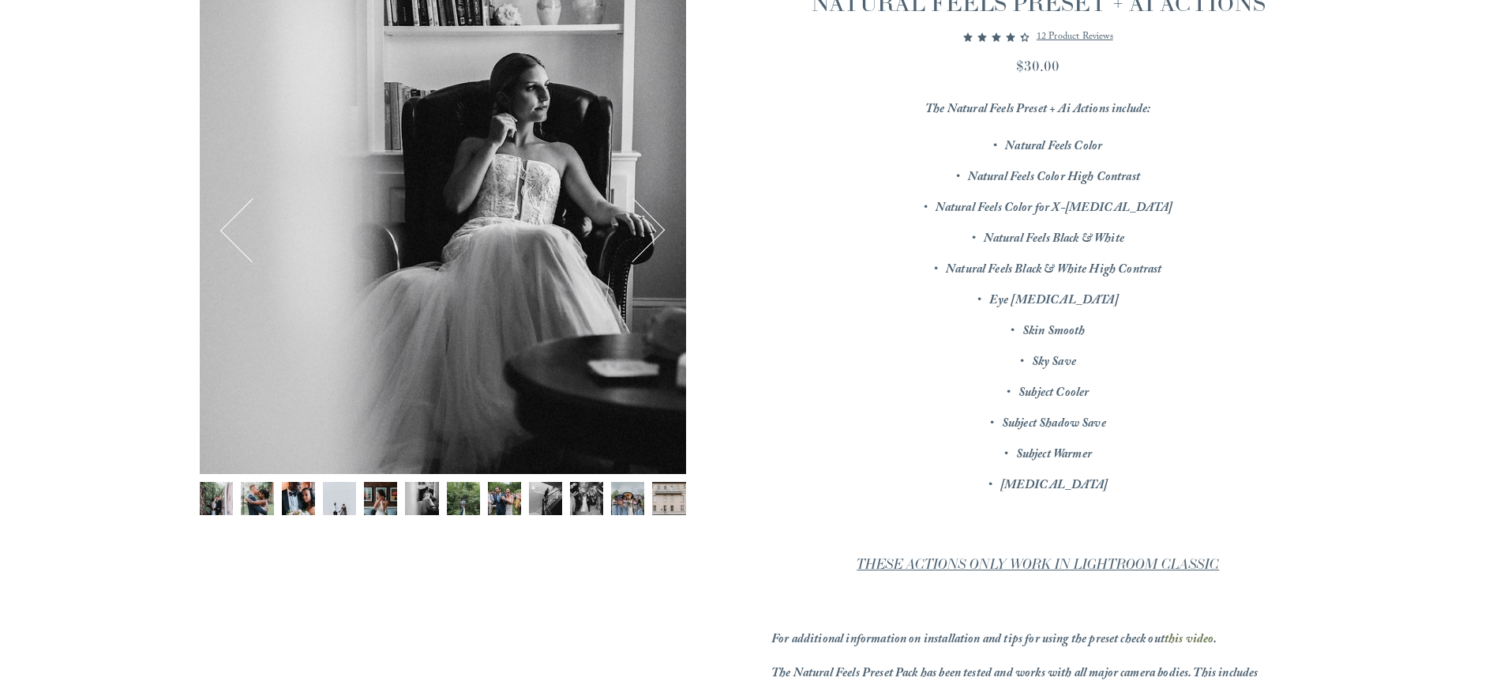
click at [646, 220] on button "Next" at bounding box center [633, 230] width 61 height 61
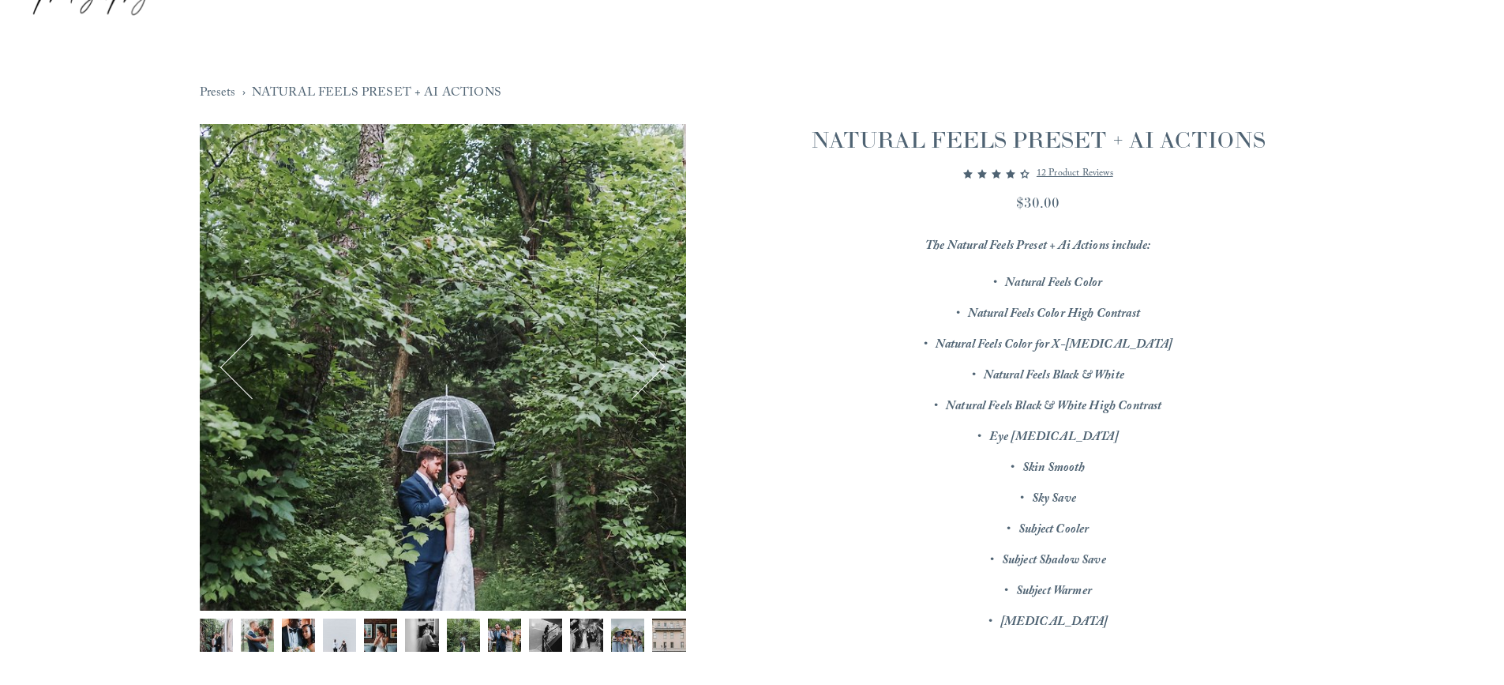
scroll to position [0, 0]
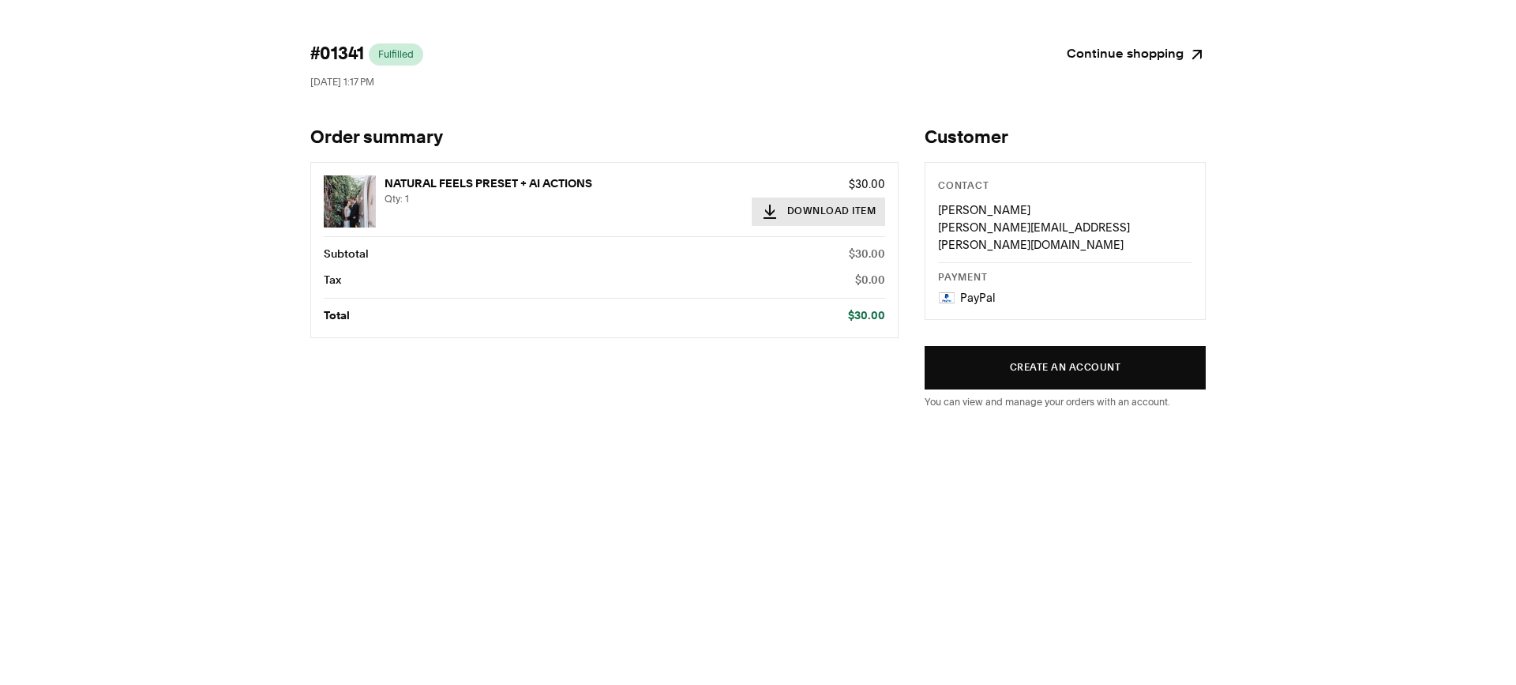
click at [806, 208] on button "Download Item" at bounding box center [819, 211] width 134 height 28
